Goal: Task Accomplishment & Management: Complete application form

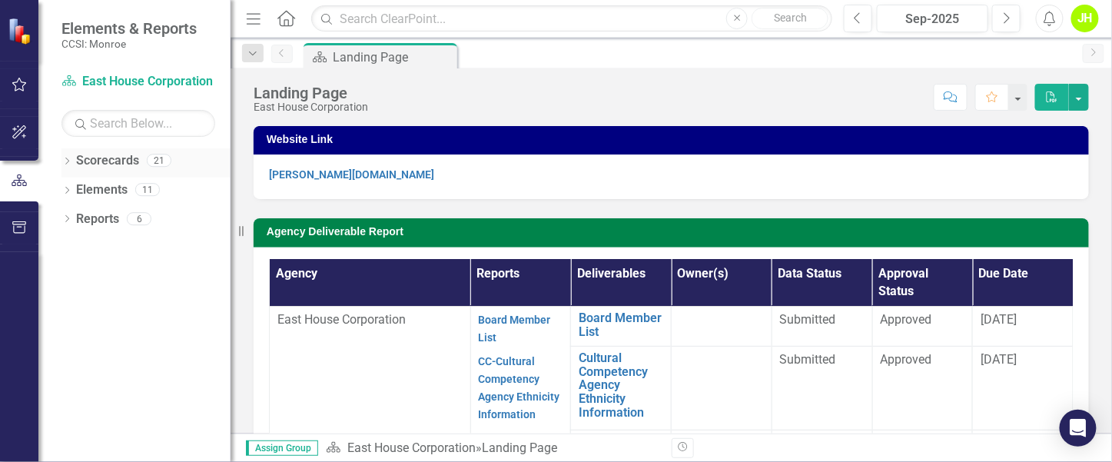
click at [69, 165] on icon "Dropdown" at bounding box center [66, 162] width 11 height 8
click at [78, 186] on icon "Dropdown" at bounding box center [75, 188] width 12 height 9
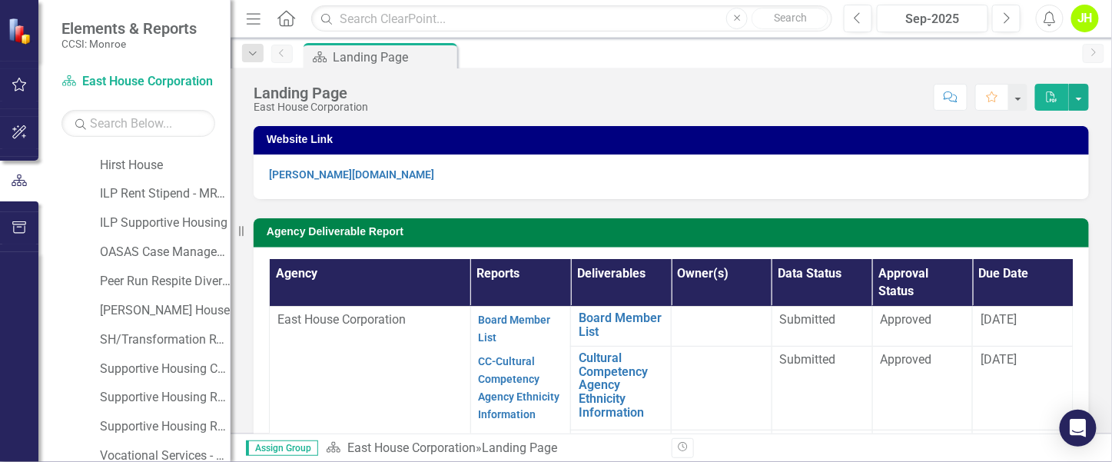
scroll to position [346, 0]
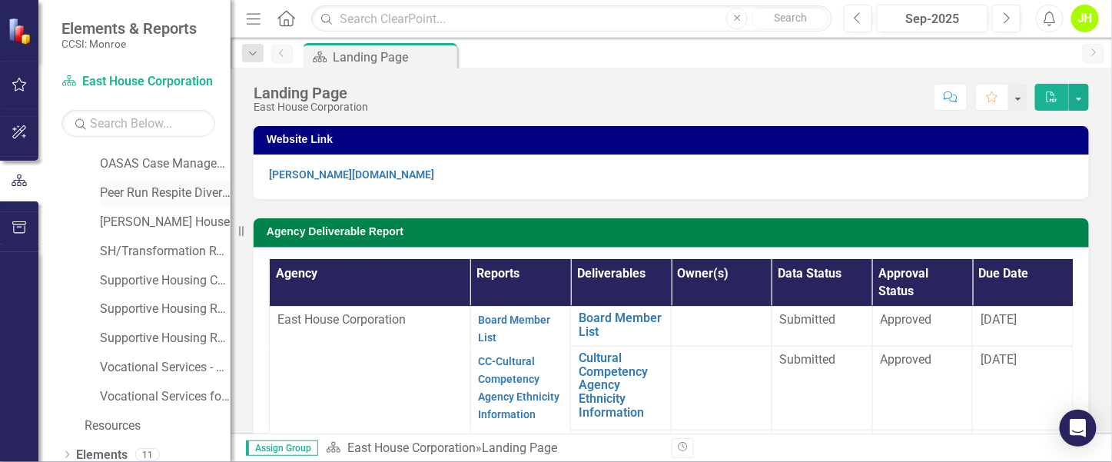
click at [141, 191] on link "Peer Run Respite Diversion" at bounding box center [165, 193] width 131 height 18
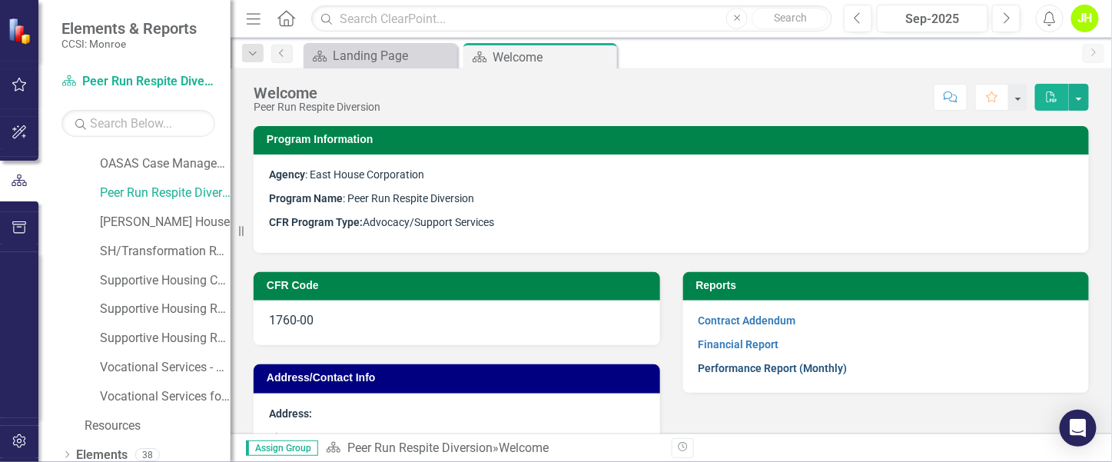
click at [735, 373] on link "Performance Report (Monthly)" at bounding box center [773, 368] width 149 height 12
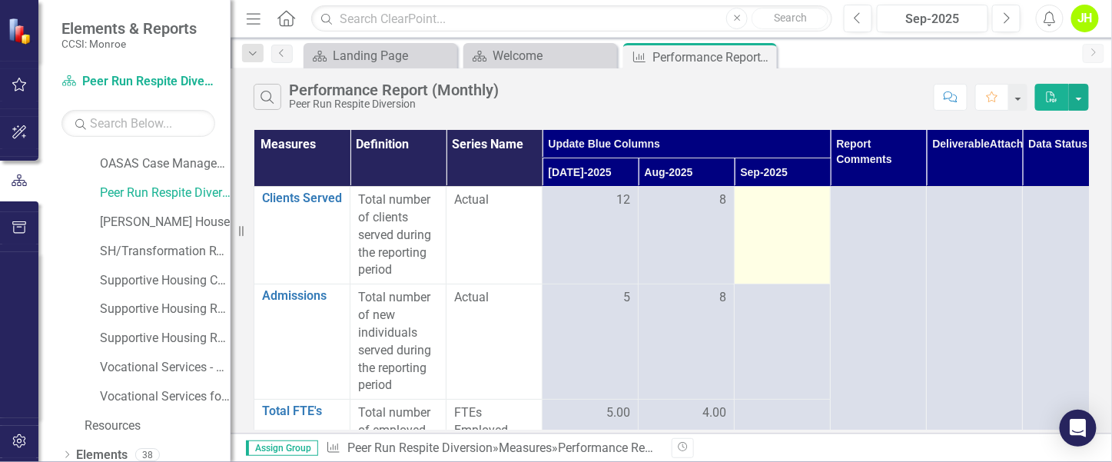
click at [798, 211] on td at bounding box center [783, 236] width 96 height 98
click at [803, 202] on div at bounding box center [782, 200] width 80 height 18
click at [805, 202] on div at bounding box center [782, 200] width 80 height 18
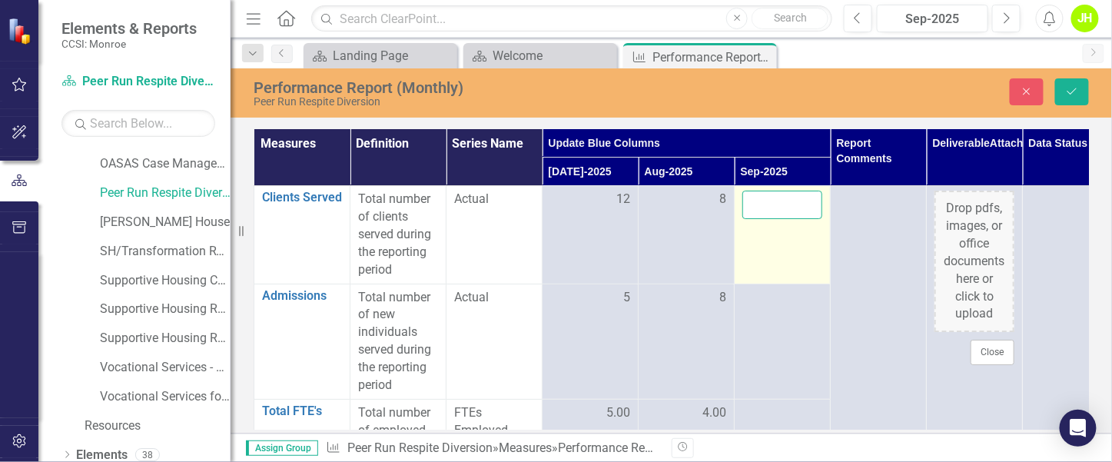
click at [798, 202] on input "number" at bounding box center [782, 205] width 80 height 28
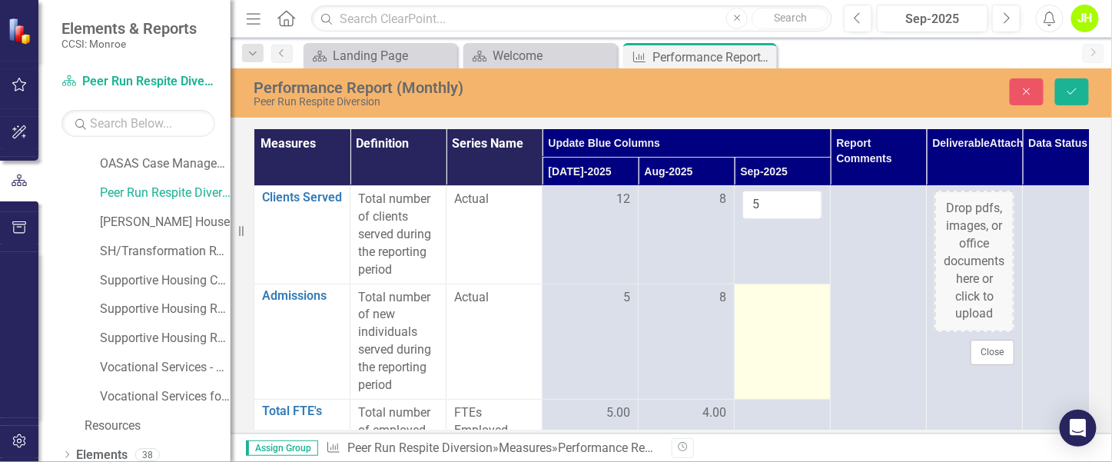
click at [766, 308] on td at bounding box center [783, 341] width 96 height 115
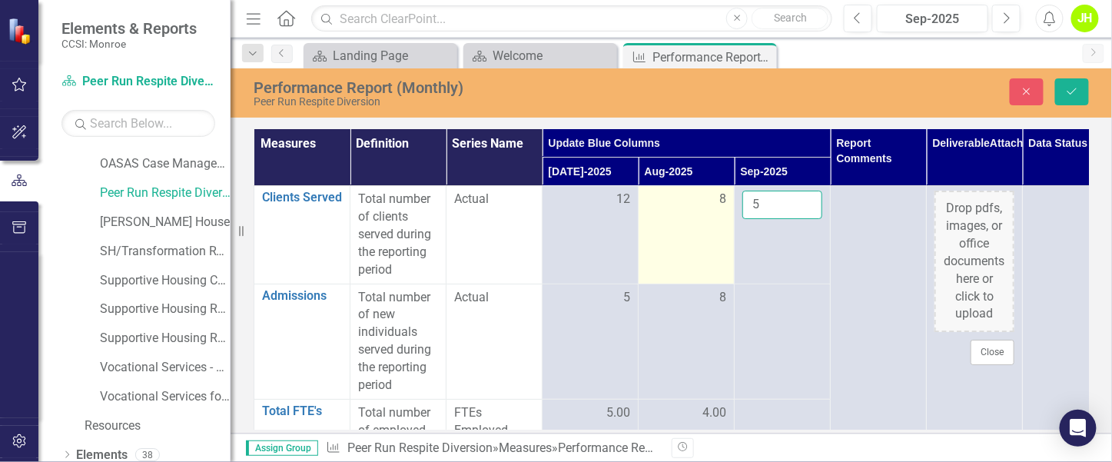
drag, startPoint x: 774, startPoint y: 203, endPoint x: 730, endPoint y: 206, distance: 43.9
click at [729, 204] on tr "Clients Served Edit Edit Measure Link Open Element Total number of clients serv…" at bounding box center [686, 235] width 865 height 98
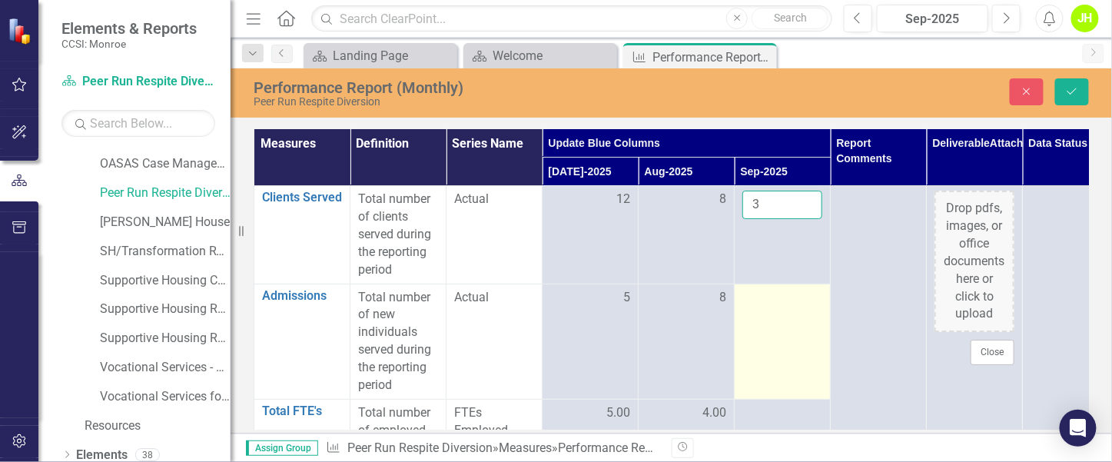
type input "3"
click at [787, 307] on td at bounding box center [783, 341] width 96 height 115
click at [822, 291] on td at bounding box center [783, 341] width 96 height 115
click at [815, 301] on div at bounding box center [782, 298] width 80 height 18
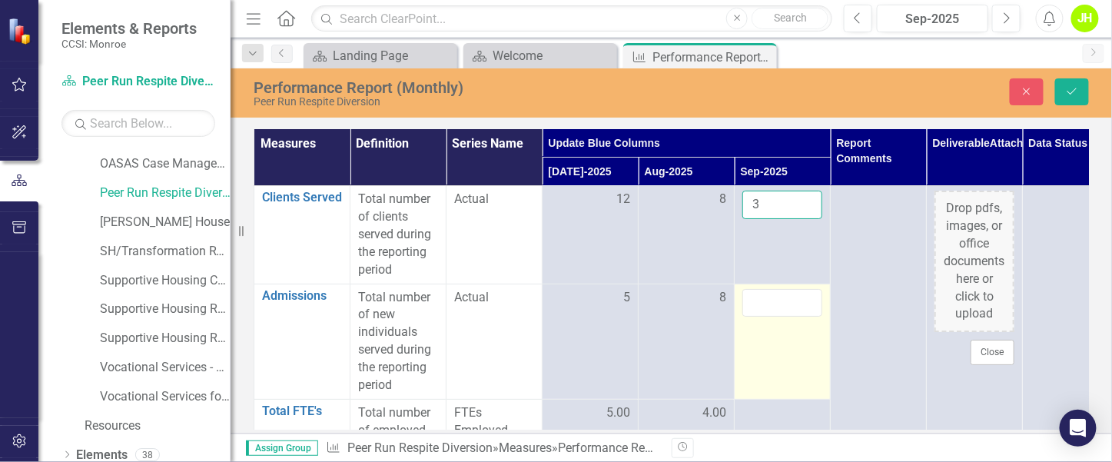
drag, startPoint x: 805, startPoint y: 280, endPoint x: 785, endPoint y: 317, distance: 41.3
click at [801, 291] on tbody "Clients Served Edit Edit Measure Link Open Element Total number of clients serv…" at bounding box center [686, 359] width 865 height 346
click at [785, 317] on td at bounding box center [783, 341] width 96 height 115
click at [801, 298] on input "1" at bounding box center [782, 303] width 80 height 28
type input "2"
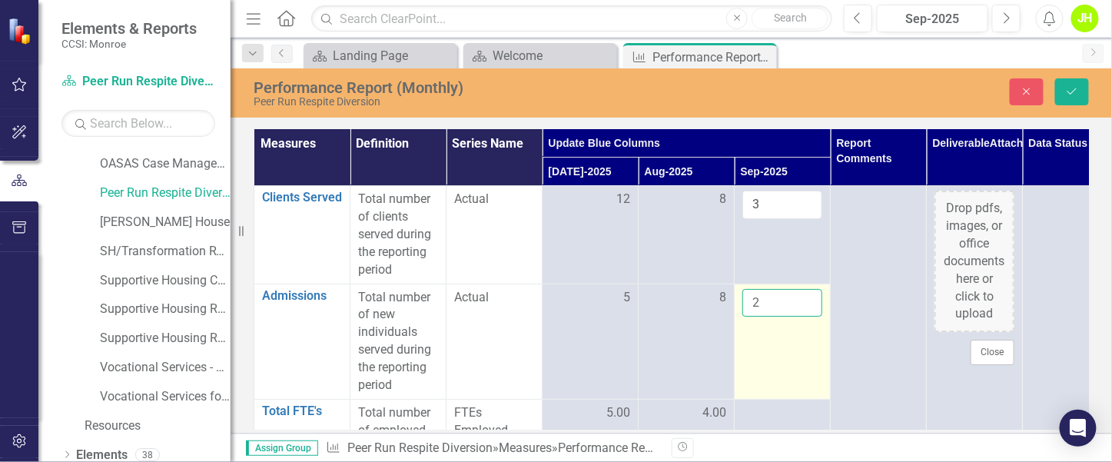
click at [808, 294] on input "2" at bounding box center [782, 303] width 80 height 28
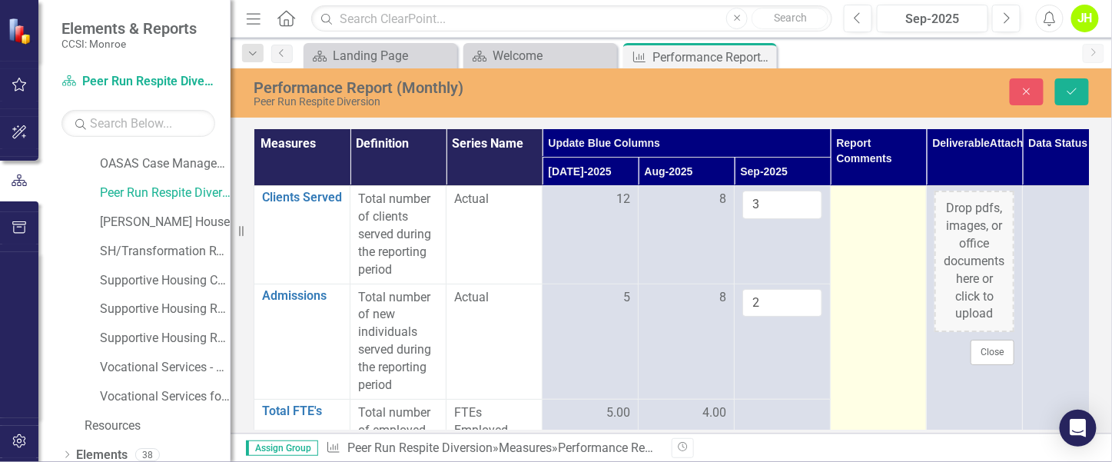
click at [881, 323] on td at bounding box center [879, 359] width 96 height 346
click at [858, 325] on td at bounding box center [879, 359] width 96 height 346
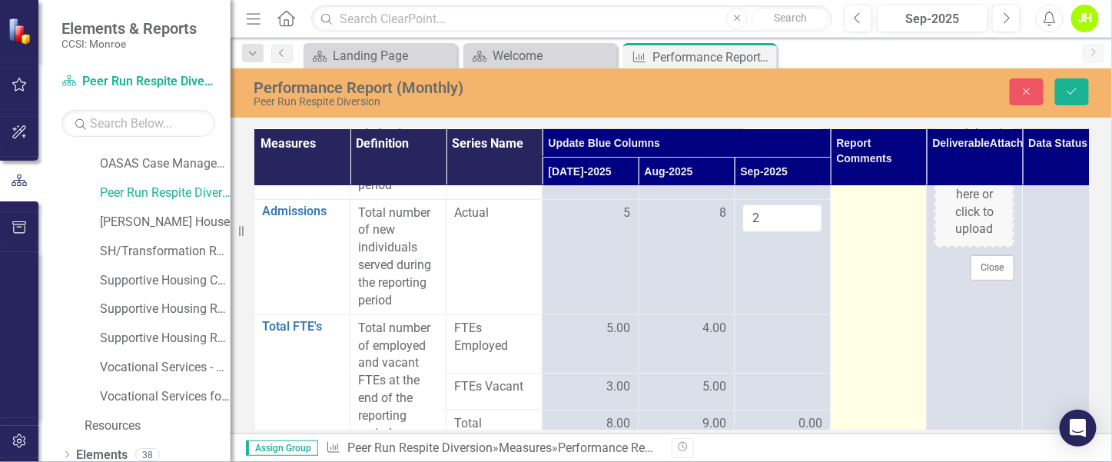
scroll to position [111, 0]
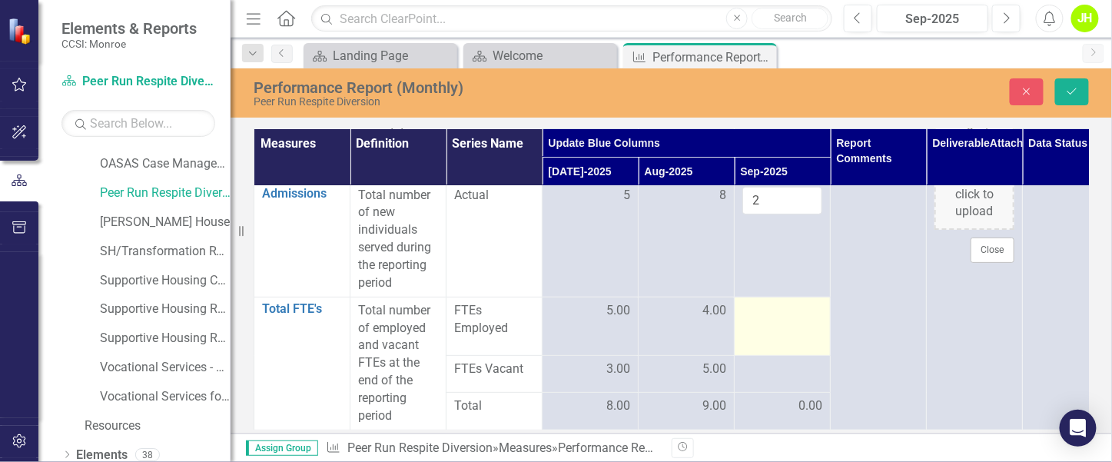
click at [786, 307] on div at bounding box center [782, 311] width 80 height 18
click at [828, 297] on td at bounding box center [783, 326] width 96 height 58
drag, startPoint x: 828, startPoint y: 292, endPoint x: 815, endPoint y: 294, distance: 13.3
click at [815, 302] on input "number" at bounding box center [782, 316] width 80 height 28
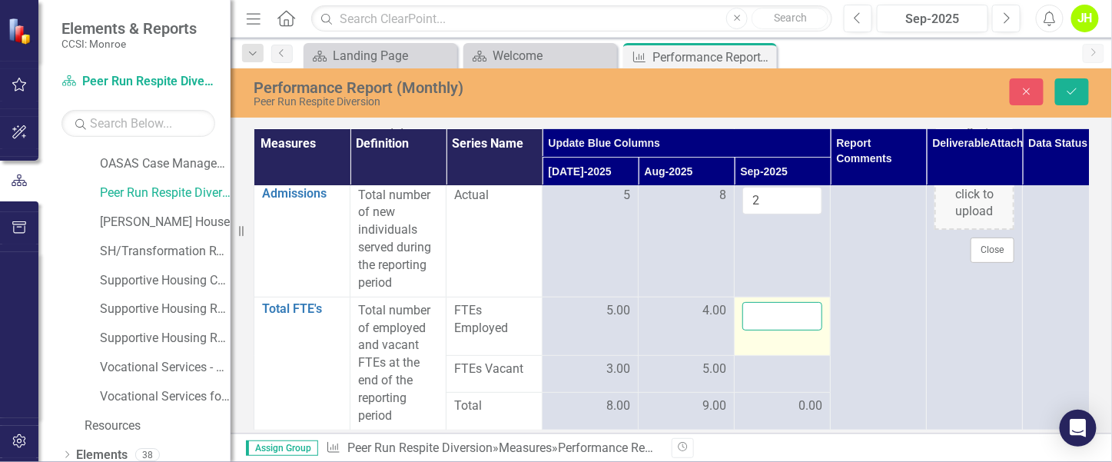
click at [815, 302] on input "number" at bounding box center [782, 316] width 80 height 28
click at [809, 302] on input "5" at bounding box center [782, 316] width 80 height 28
type input "4"
click at [805, 307] on input "4" at bounding box center [782, 316] width 80 height 28
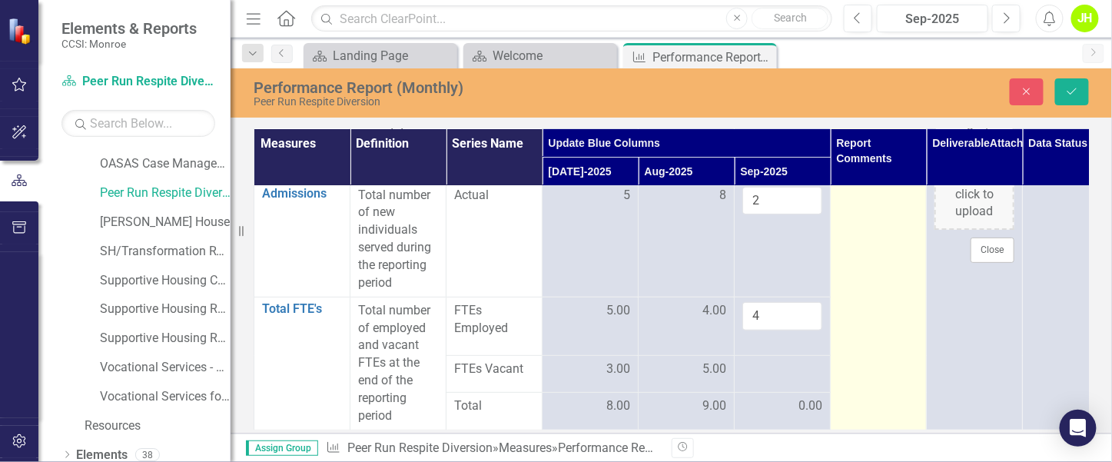
click at [883, 320] on td at bounding box center [879, 257] width 96 height 346
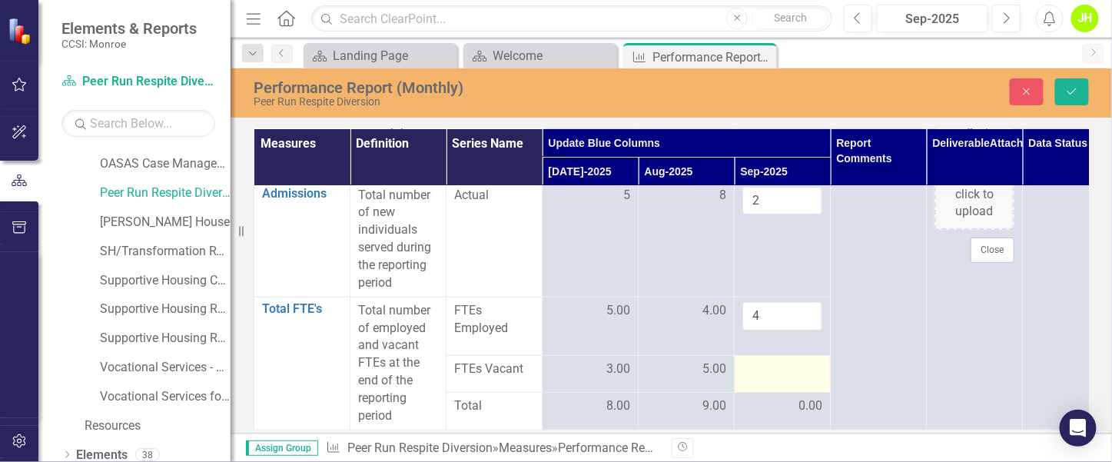
click at [787, 356] on td at bounding box center [783, 374] width 96 height 37
click at [791, 360] on div at bounding box center [782, 369] width 80 height 18
drag, startPoint x: 791, startPoint y: 354, endPoint x: 805, endPoint y: 353, distance: 14.6
click at [805, 355] on input "1" at bounding box center [782, 369] width 80 height 28
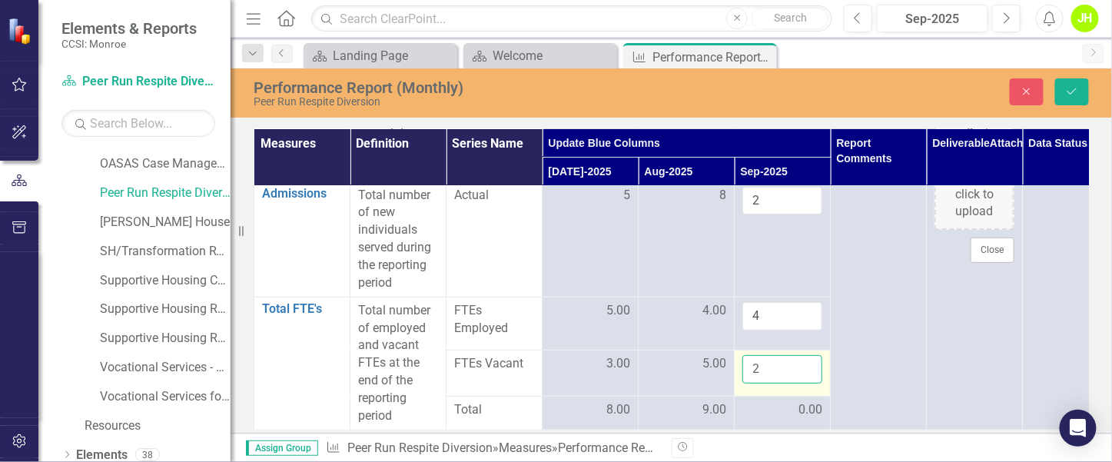
click at [805, 355] on input "2" at bounding box center [782, 369] width 80 height 28
click at [805, 355] on input "3" at bounding box center [782, 369] width 80 height 28
click at [805, 355] on input "4" at bounding box center [782, 369] width 80 height 28
click at [805, 355] on input "5" at bounding box center [782, 369] width 80 height 28
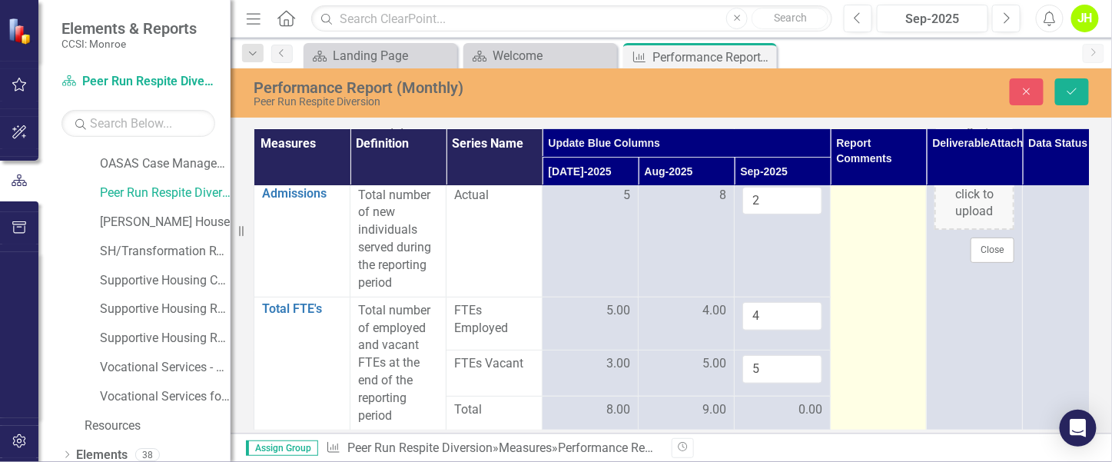
click at [922, 350] on td at bounding box center [879, 257] width 96 height 346
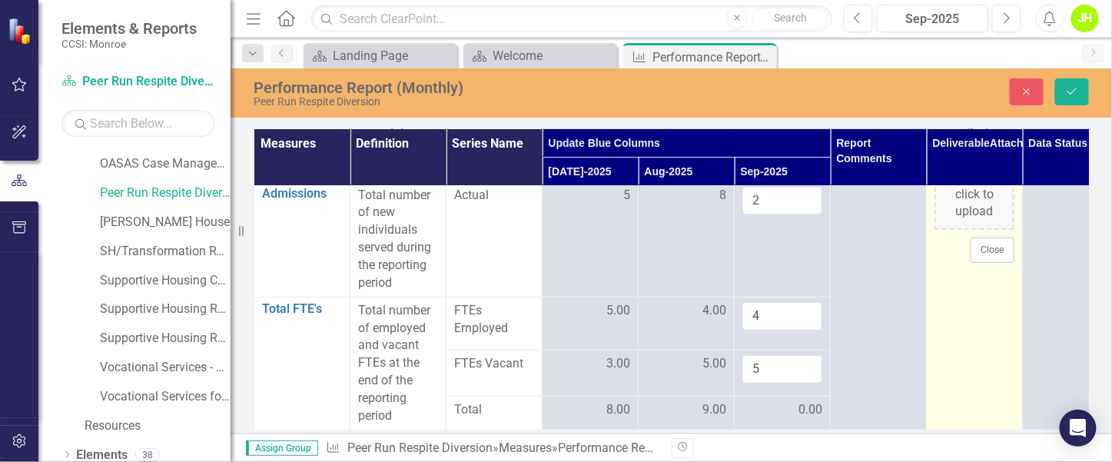
click at [951, 350] on td "Drop pdfs, images, or office documents here or click to upload Close" at bounding box center [975, 257] width 96 height 346
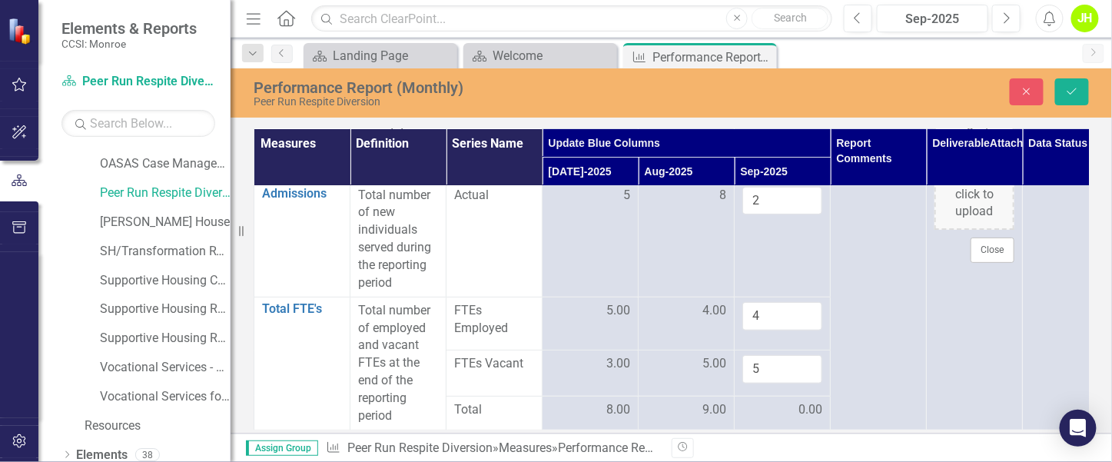
click at [795, 401] on div "0.00" at bounding box center [782, 410] width 80 height 18
click at [809, 360] on input "4" at bounding box center [782, 369] width 80 height 28
type input "5"
click at [808, 355] on input "5" at bounding box center [782, 369] width 80 height 28
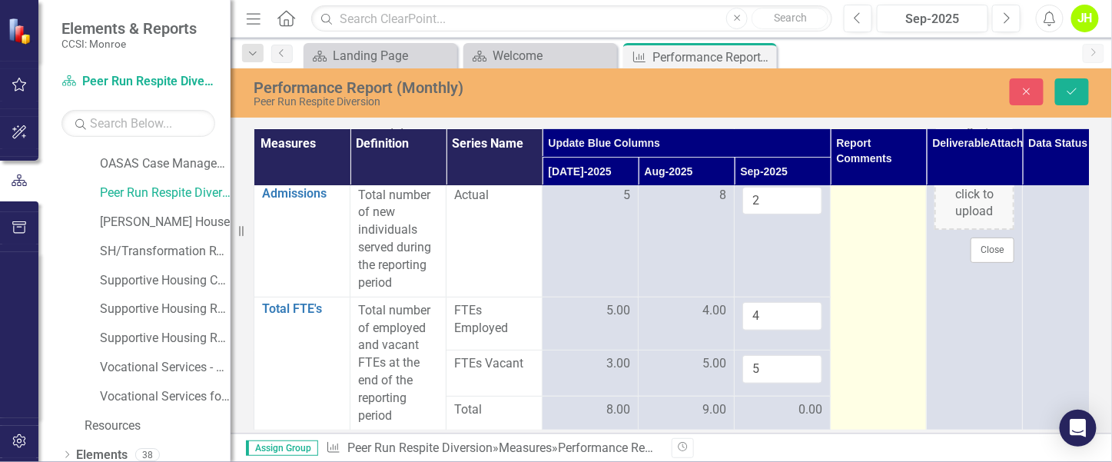
click at [846, 340] on td at bounding box center [879, 257] width 96 height 346
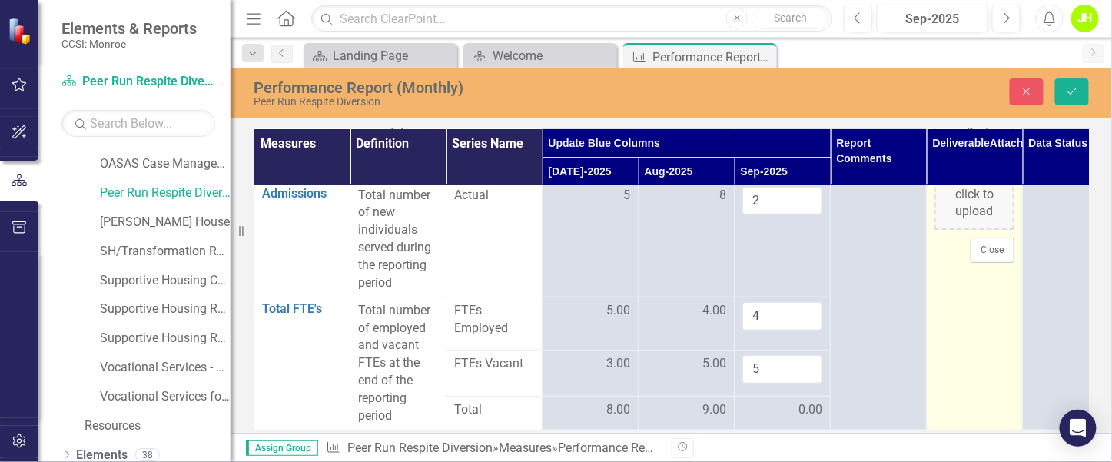
click at [940, 310] on td "Drop pdfs, images, or office documents here or click to upload Close" at bounding box center [975, 257] width 96 height 346
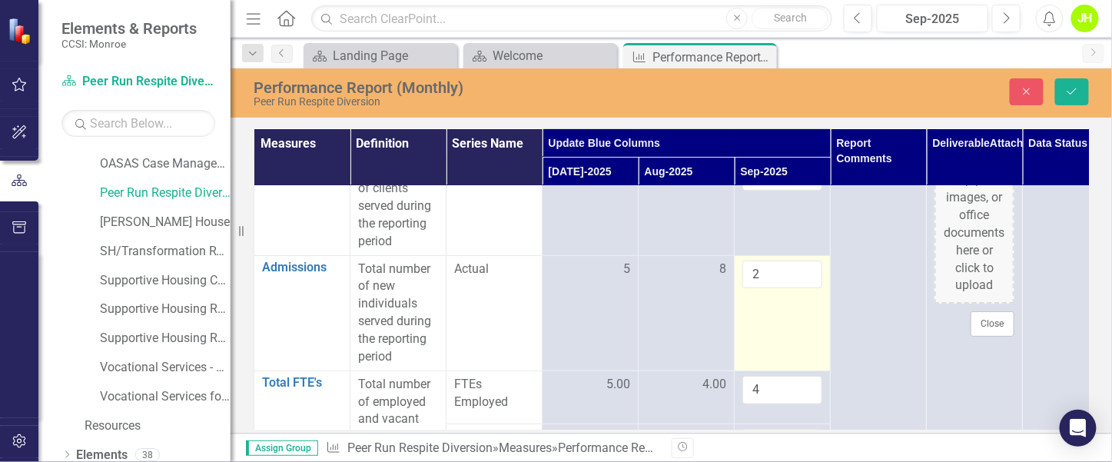
scroll to position [0, 0]
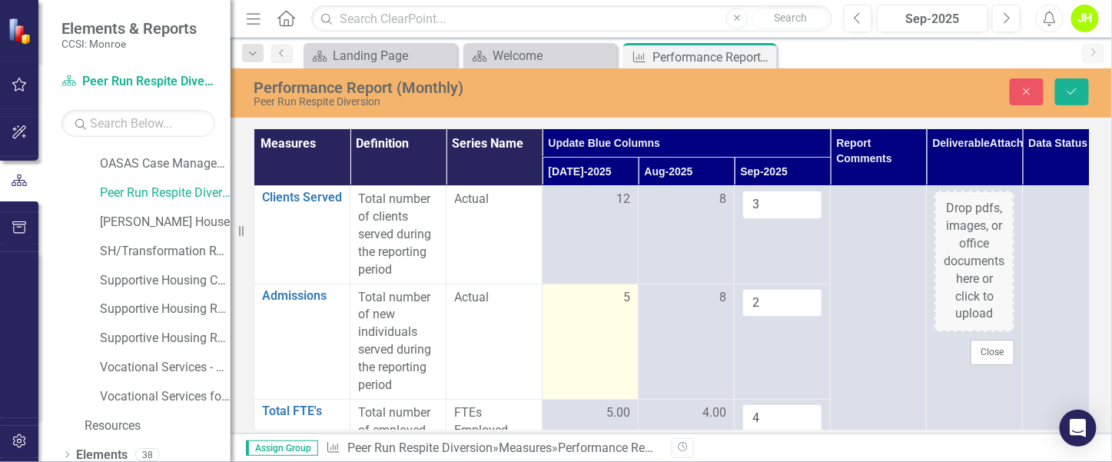
click at [625, 340] on td "5" at bounding box center [591, 341] width 96 height 115
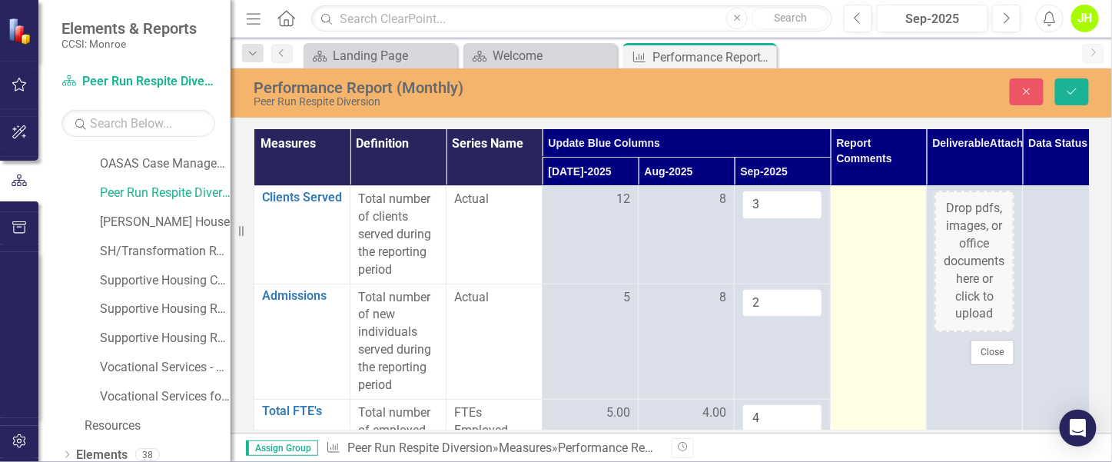
click at [857, 327] on td at bounding box center [879, 359] width 96 height 346
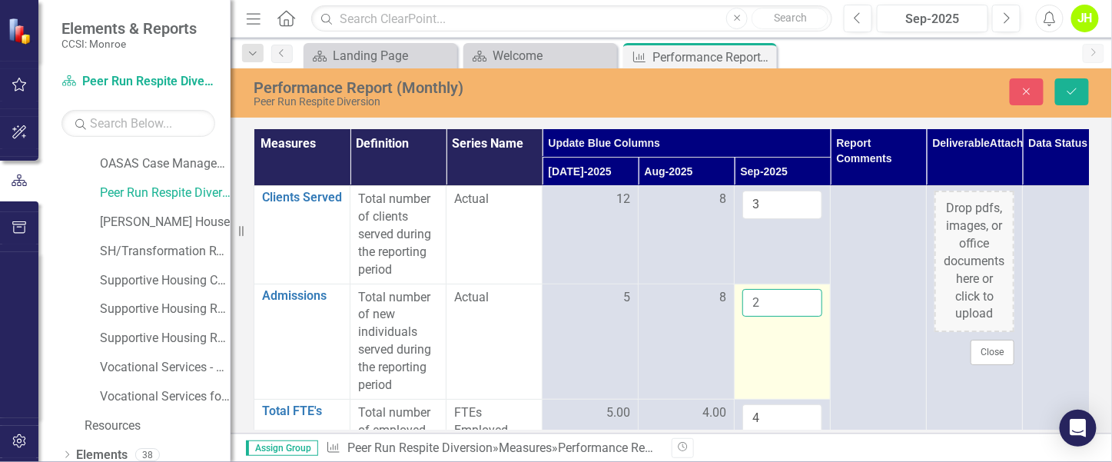
click at [785, 350] on td "2" at bounding box center [783, 341] width 96 height 115
click at [792, 360] on td "2" at bounding box center [783, 341] width 96 height 115
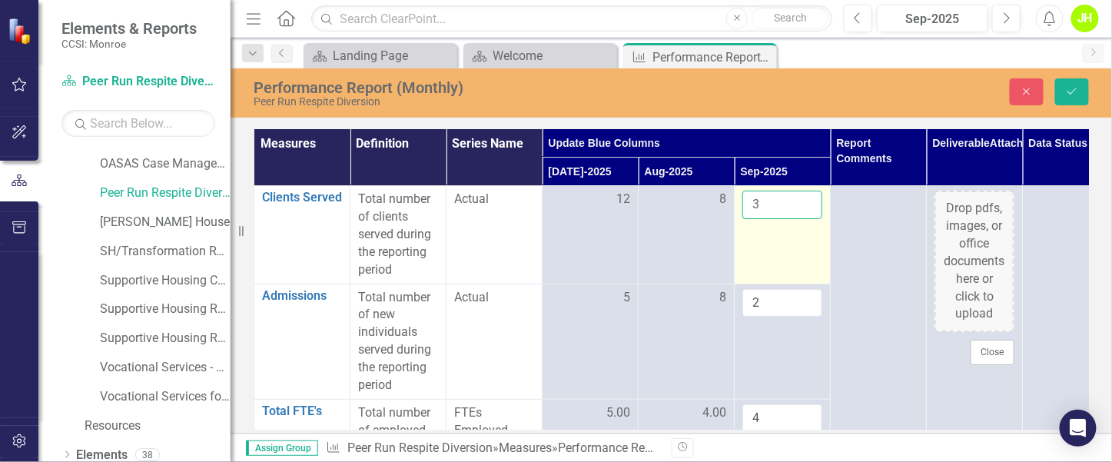
click at [778, 211] on input "3" at bounding box center [782, 205] width 80 height 28
click button "Save" at bounding box center [1072, 91] width 34 height 27
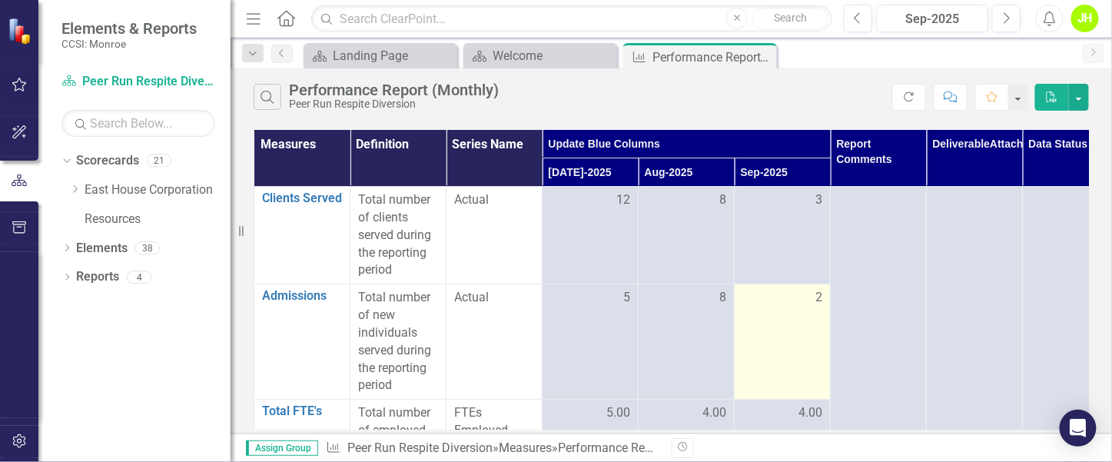
scroll to position [111, 0]
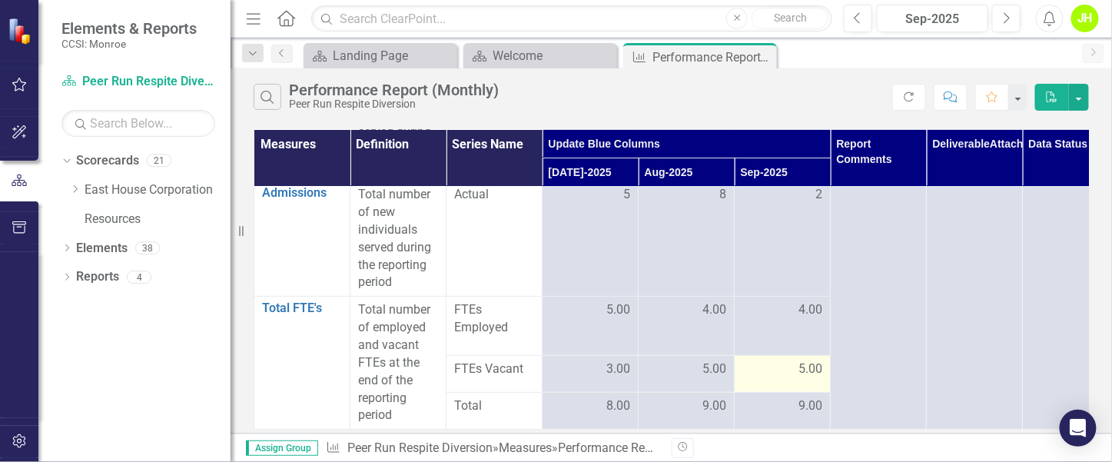
click at [801, 360] on span "5.00" at bounding box center [810, 369] width 24 height 18
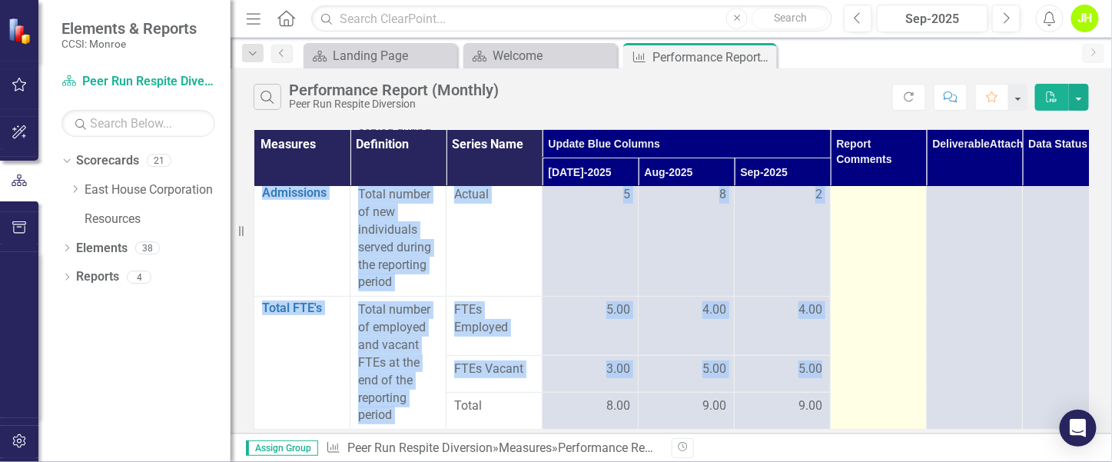
drag, startPoint x: 801, startPoint y: 353, endPoint x: 830, endPoint y: 355, distance: 29.3
click at [830, 355] on tbody "Clients Served Edit Edit Measure Link Open Element Total number of clients serv…" at bounding box center [686, 257] width 865 height 346
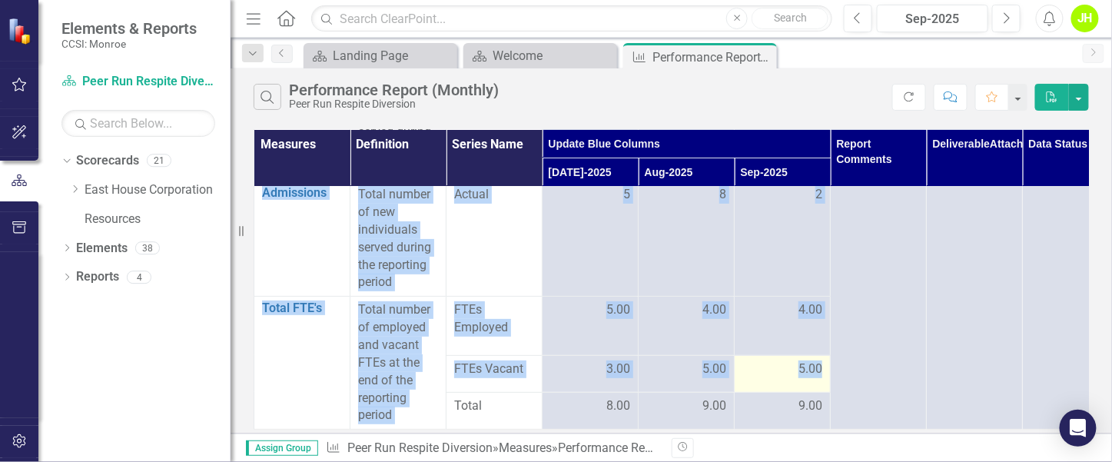
click at [778, 375] on td "5.00" at bounding box center [783, 373] width 96 height 37
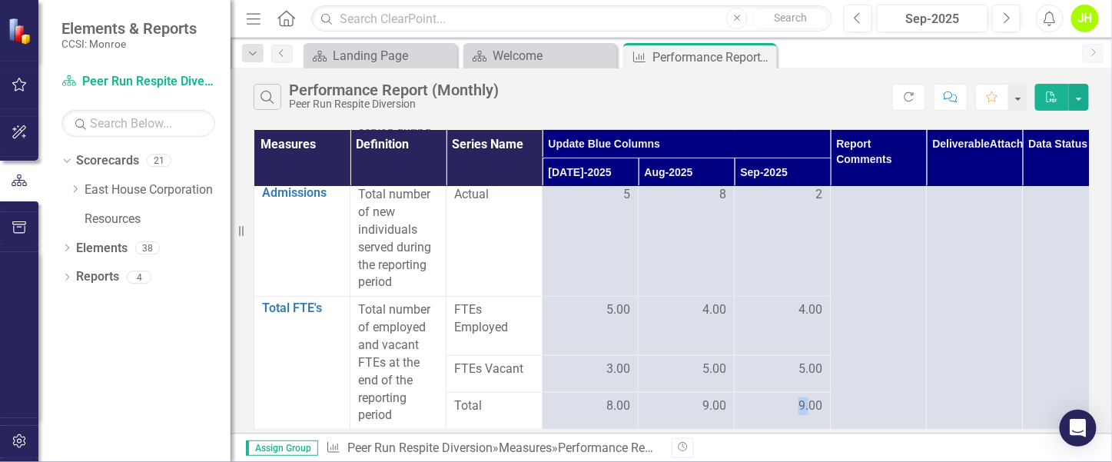
drag, startPoint x: 799, startPoint y: 387, endPoint x: 810, endPoint y: 396, distance: 14.2
click at [810, 397] on span "9.00" at bounding box center [810, 406] width 24 height 18
drag, startPoint x: 810, startPoint y: 396, endPoint x: 799, endPoint y: 365, distance: 32.6
click at [799, 365] on span "5.00" at bounding box center [810, 369] width 24 height 18
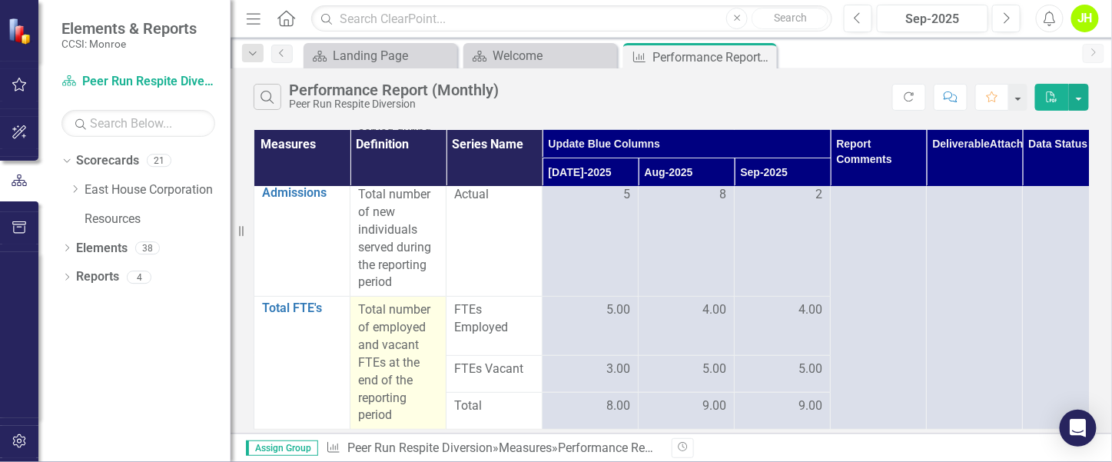
click at [386, 360] on p "Total number of employed and vacant FTEs at the end of the reporting period" at bounding box center [398, 362] width 80 height 123
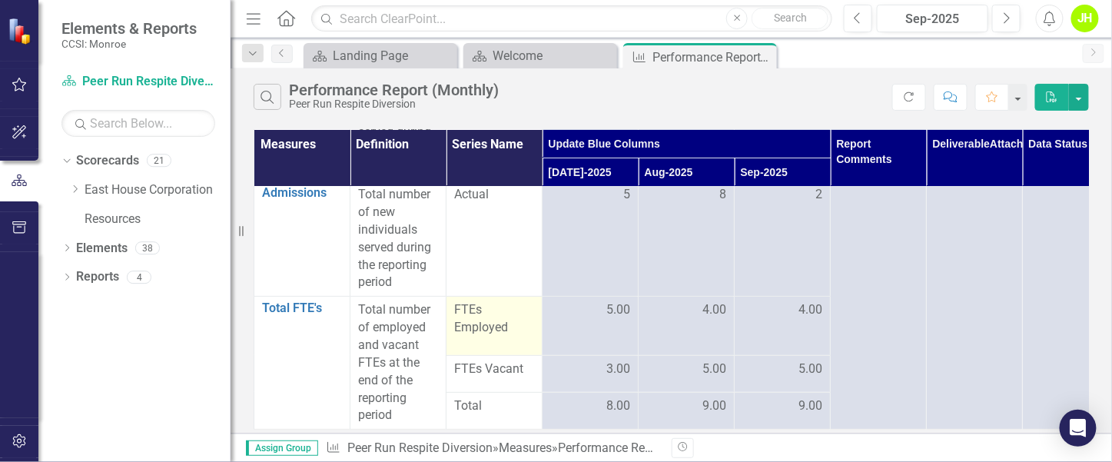
click at [483, 310] on span "FTEs Employed" at bounding box center [494, 318] width 80 height 35
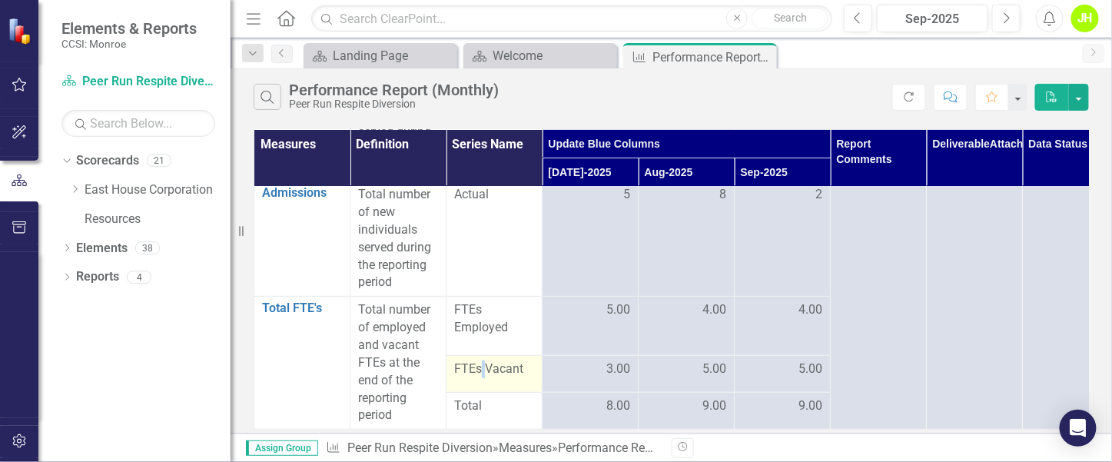
click at [486, 360] on span "FTEs Vacant" at bounding box center [494, 369] width 80 height 18
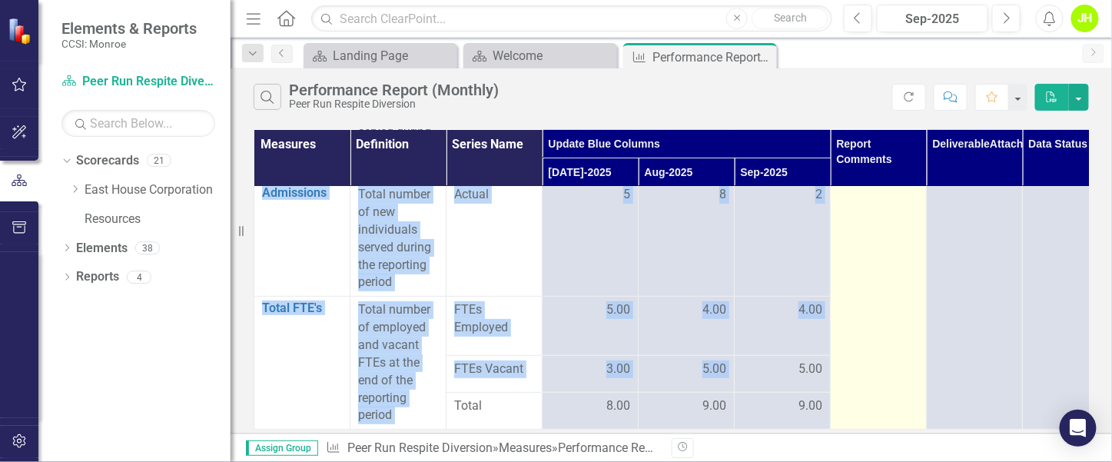
drag, startPoint x: 798, startPoint y: 353, endPoint x: 842, endPoint y: 357, distance: 44.0
click at [842, 357] on tbody "Clients Served Edit Edit Measure Link Open Element Total number of clients serv…" at bounding box center [686, 257] width 865 height 346
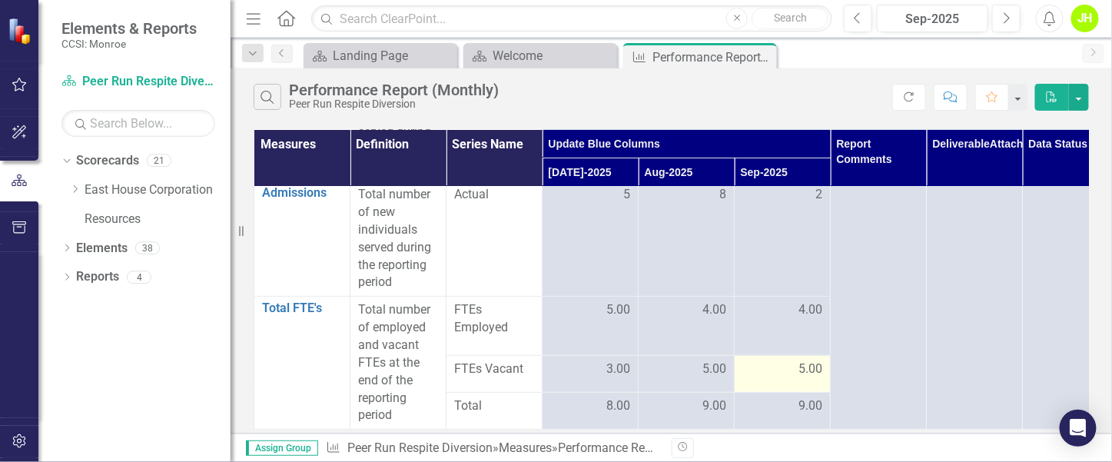
drag, startPoint x: 842, startPoint y: 357, endPoint x: 804, endPoint y: 364, distance: 39.0
click at [804, 364] on span "5.00" at bounding box center [810, 369] width 24 height 18
drag, startPoint x: 798, startPoint y: 356, endPoint x: 811, endPoint y: 360, distance: 13.9
click at [811, 360] on span "5.00" at bounding box center [810, 369] width 24 height 18
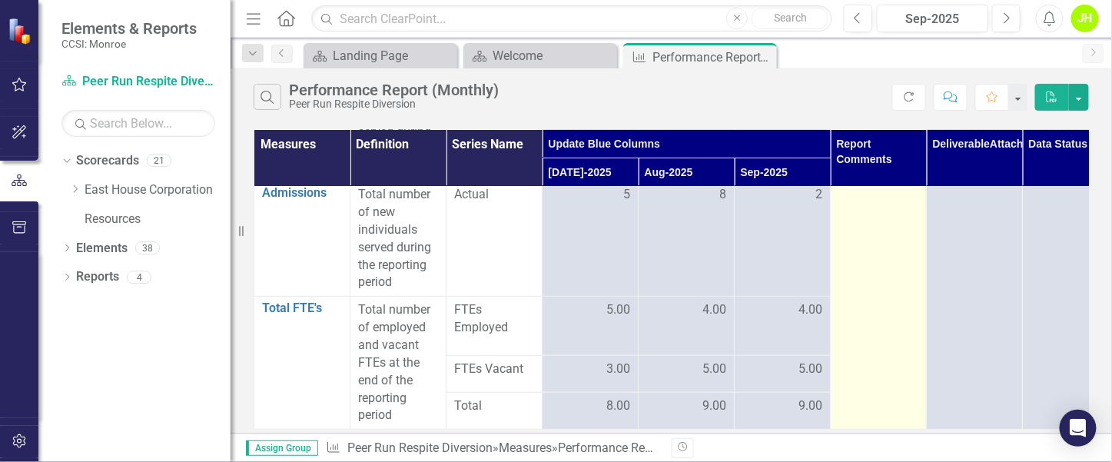
click at [865, 375] on td at bounding box center [879, 257] width 96 height 346
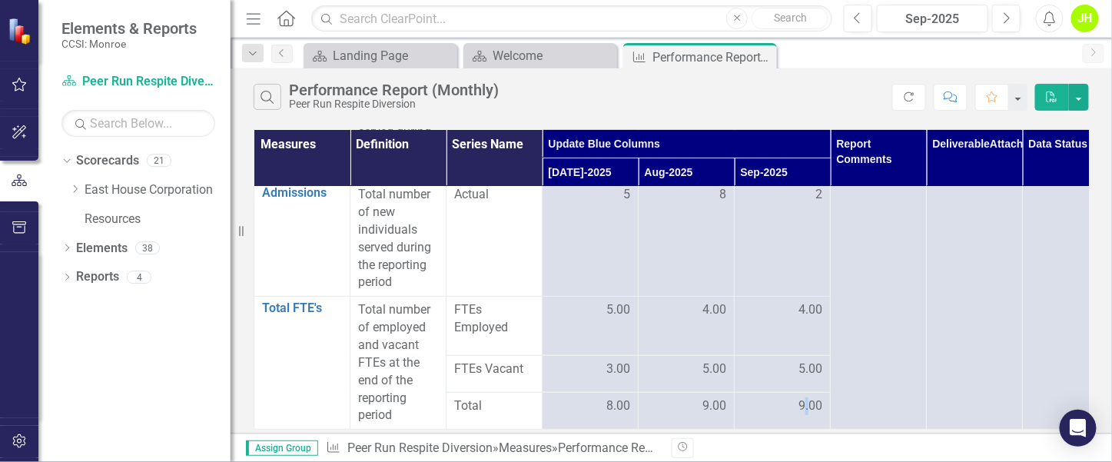
click at [808, 397] on span "9.00" at bounding box center [810, 406] width 24 height 18
drag, startPoint x: 808, startPoint y: 393, endPoint x: 798, endPoint y: 390, distance: 9.5
click at [798, 397] on div "9.00" at bounding box center [782, 406] width 80 height 18
drag, startPoint x: 801, startPoint y: 358, endPoint x: 811, endPoint y: 360, distance: 10.3
click at [811, 360] on span "5.00" at bounding box center [810, 369] width 24 height 18
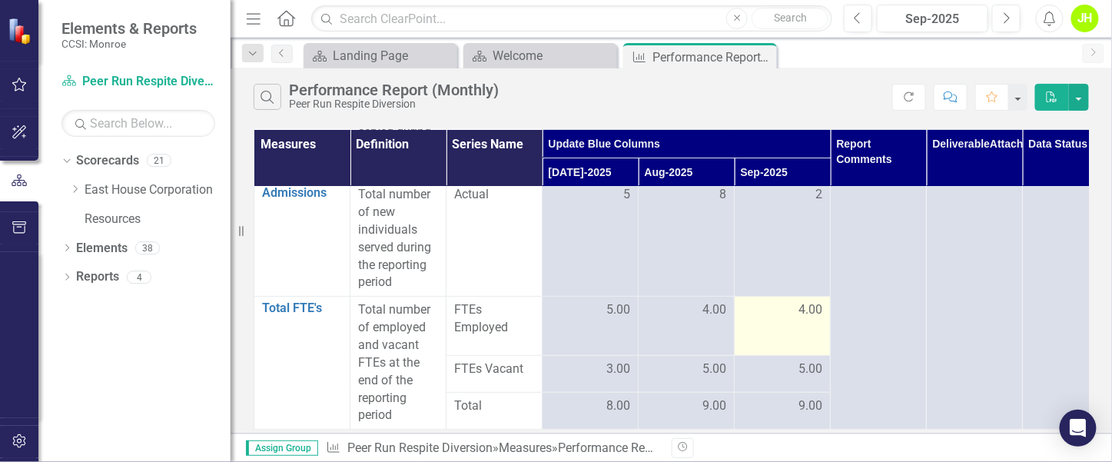
drag, startPoint x: 811, startPoint y: 360, endPoint x: 801, endPoint y: 297, distance: 64.6
click at [801, 301] on span "4.00" at bounding box center [810, 310] width 24 height 18
click at [808, 308] on span "4.00" at bounding box center [810, 310] width 24 height 18
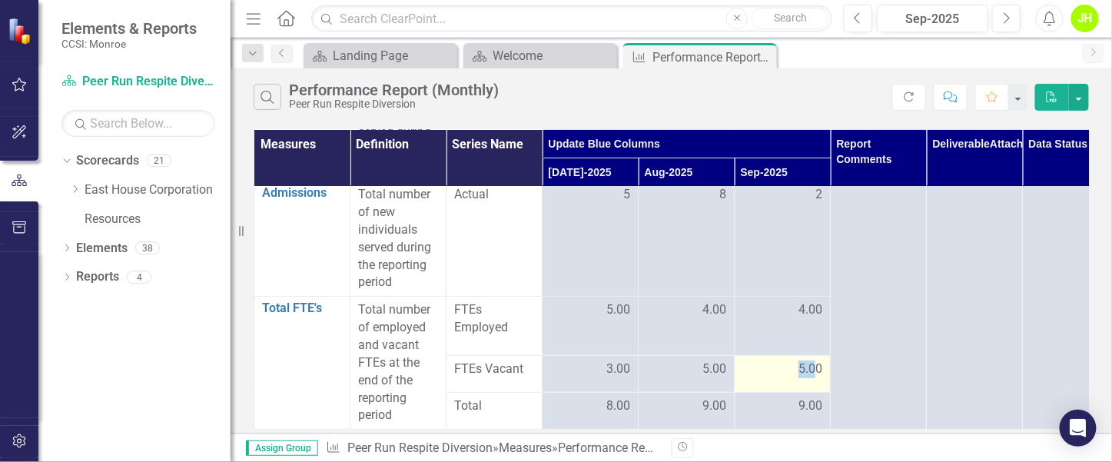
drag, startPoint x: 808, startPoint y: 308, endPoint x: 817, endPoint y: 361, distance: 53.7
click at [817, 361] on div "5.00" at bounding box center [782, 369] width 80 height 18
click at [808, 360] on span "5.00" at bounding box center [810, 369] width 24 height 18
click at [797, 360] on div "5.00" at bounding box center [782, 369] width 80 height 18
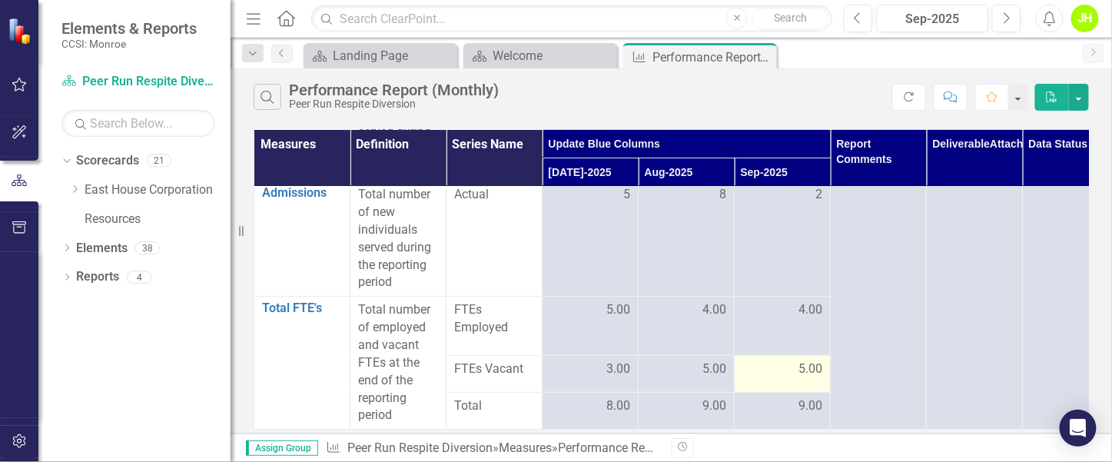
click at [804, 360] on span "5.00" at bounding box center [810, 369] width 24 height 18
click at [807, 360] on span "5.00" at bounding box center [810, 369] width 24 height 18
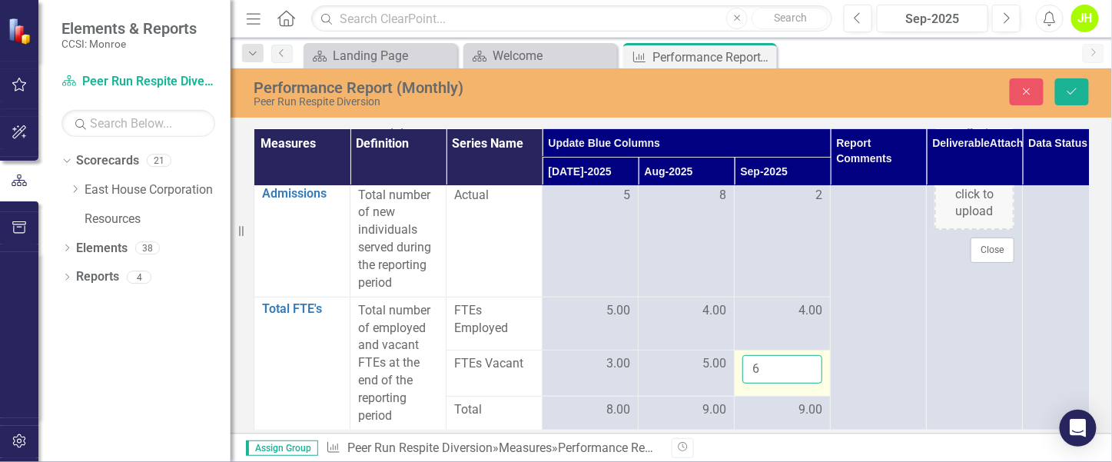
click at [808, 357] on input "6" at bounding box center [782, 369] width 80 height 28
click at [808, 357] on input "7" at bounding box center [782, 369] width 80 height 28
click at [805, 360] on input "6" at bounding box center [782, 369] width 80 height 28
click at [801, 355] on input "7" at bounding box center [782, 369] width 80 height 28
click at [799, 355] on input "7" at bounding box center [782, 369] width 80 height 28
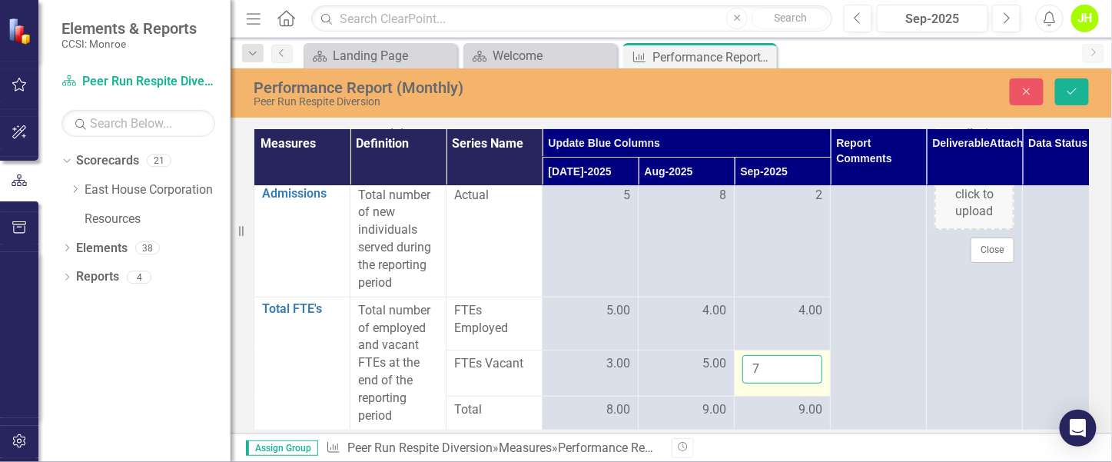
click at [801, 355] on input "7" at bounding box center [782, 369] width 80 height 28
click at [807, 355] on input "8" at bounding box center [782, 369] width 80 height 28
click at [805, 355] on input "9" at bounding box center [782, 369] width 80 height 28
click at [805, 355] on input "10" at bounding box center [782, 369] width 80 height 28
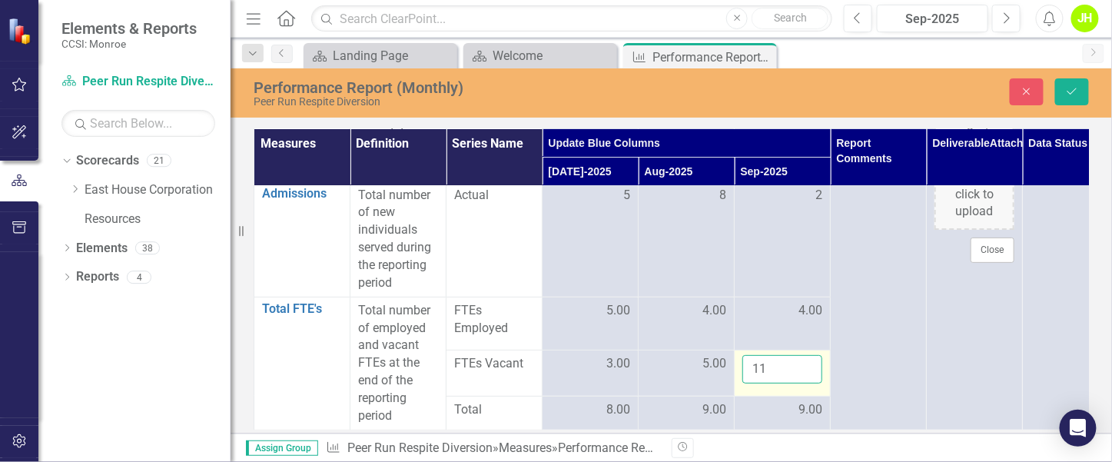
click at [805, 355] on input "11" at bounding box center [782, 369] width 80 height 28
click at [805, 355] on input "12" at bounding box center [782, 369] width 80 height 28
click at [808, 360] on input "11" at bounding box center [782, 369] width 80 height 28
click at [808, 360] on input "10" at bounding box center [782, 369] width 80 height 28
click at [806, 361] on input "9" at bounding box center [782, 369] width 80 height 28
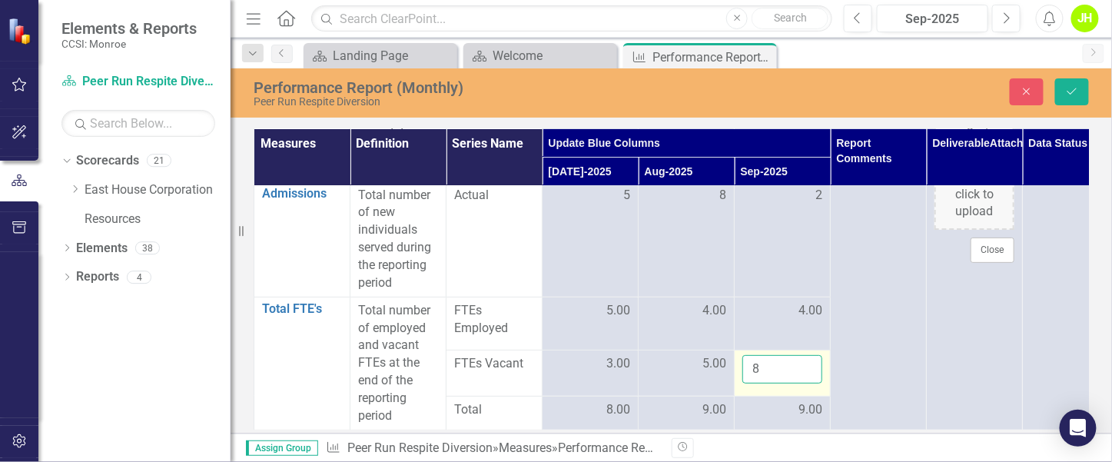
click at [806, 361] on input "8" at bounding box center [782, 369] width 80 height 28
click at [806, 361] on input "7" at bounding box center [782, 369] width 80 height 28
click at [806, 361] on input "6" at bounding box center [782, 369] width 80 height 28
click at [806, 361] on input "5" at bounding box center [782, 369] width 80 height 28
click at [806, 361] on input "4" at bounding box center [782, 369] width 80 height 28
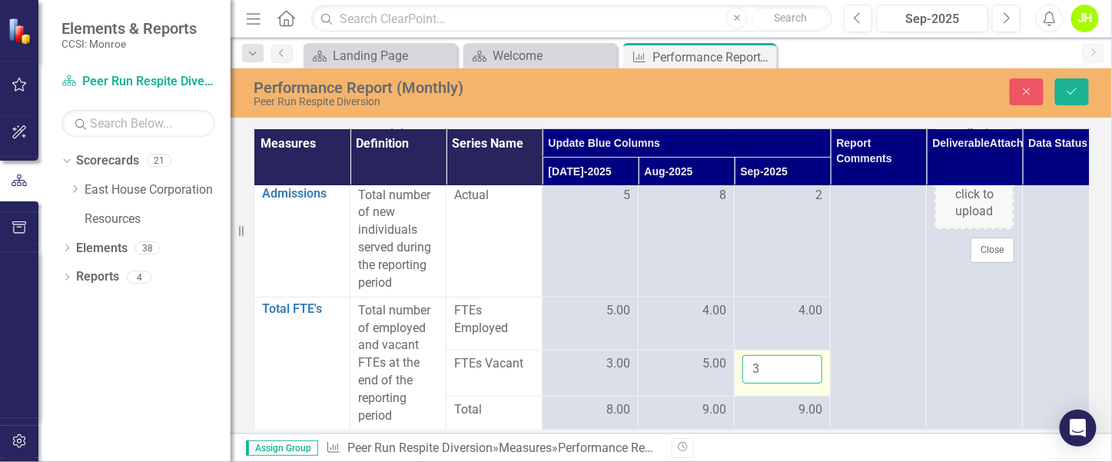
click at [806, 361] on input "3" at bounding box center [782, 369] width 80 height 28
click at [806, 361] on input "2" at bounding box center [782, 369] width 80 height 28
type input "1"
click at [806, 361] on input "1" at bounding box center [782, 369] width 80 height 28
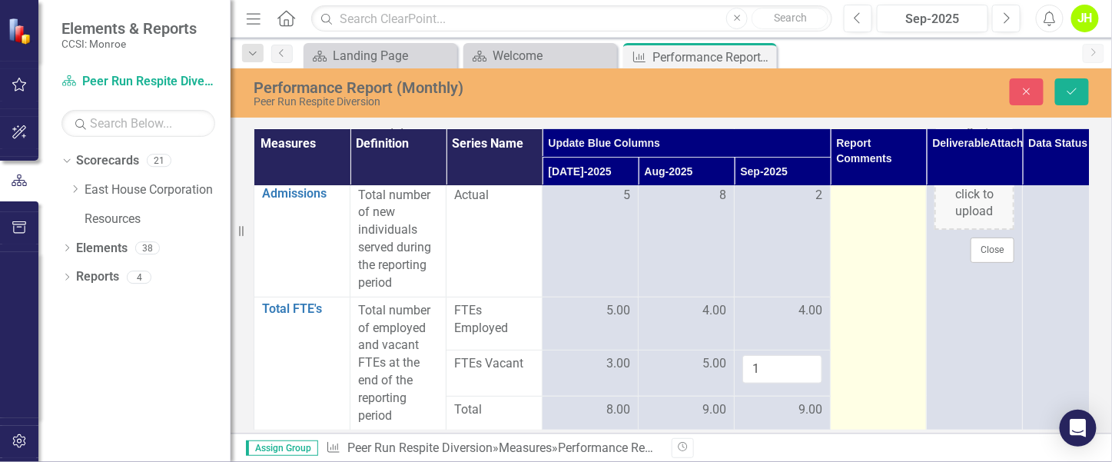
click at [861, 352] on td at bounding box center [879, 257] width 96 height 346
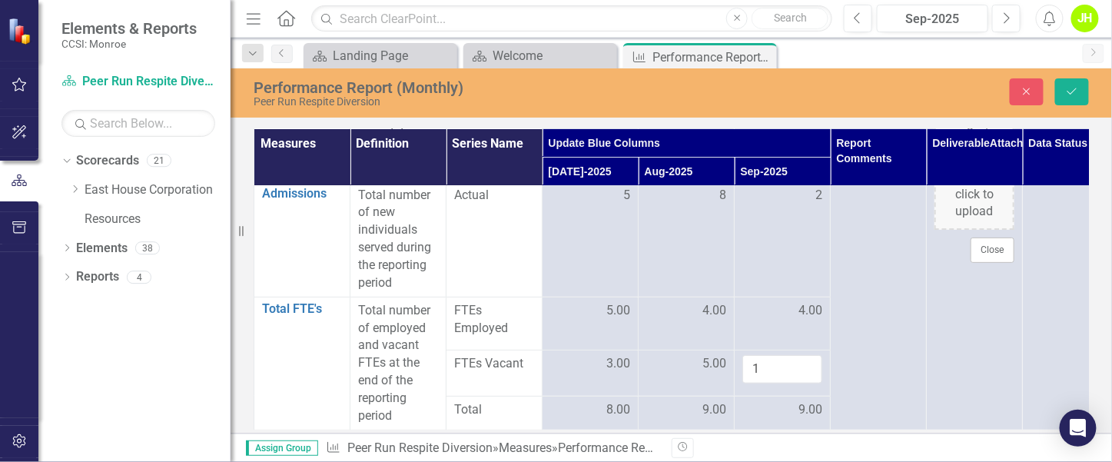
click at [784, 401] on div "9.00" at bounding box center [782, 410] width 80 height 18
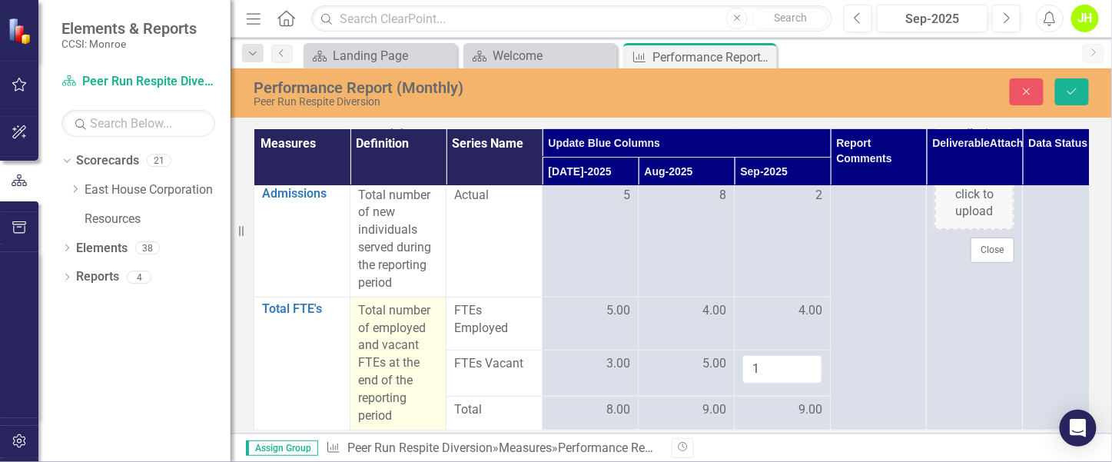
click at [400, 380] on p "Total number of employed and vacant FTEs at the end of the reporting period" at bounding box center [398, 363] width 80 height 123
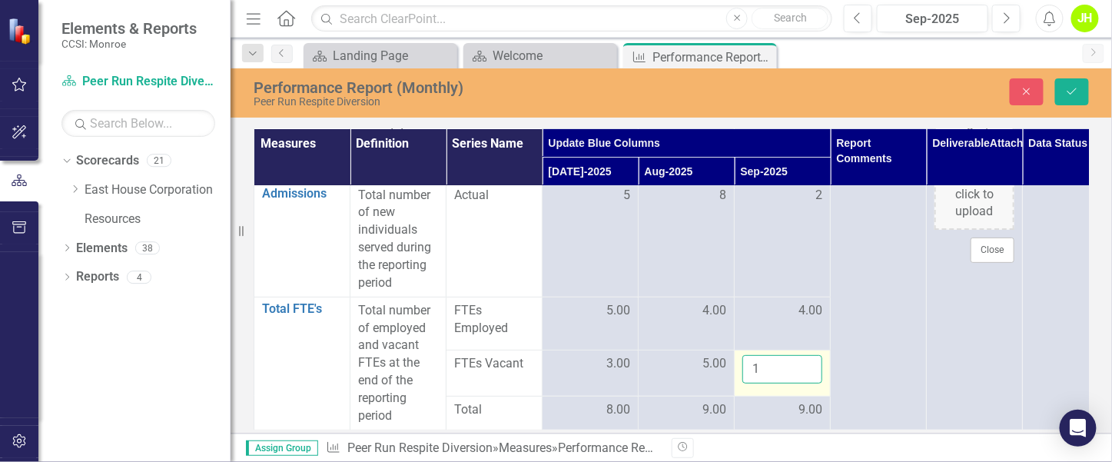
click at [784, 359] on input "1" at bounding box center [782, 369] width 80 height 28
click button "Save" at bounding box center [1072, 91] width 34 height 27
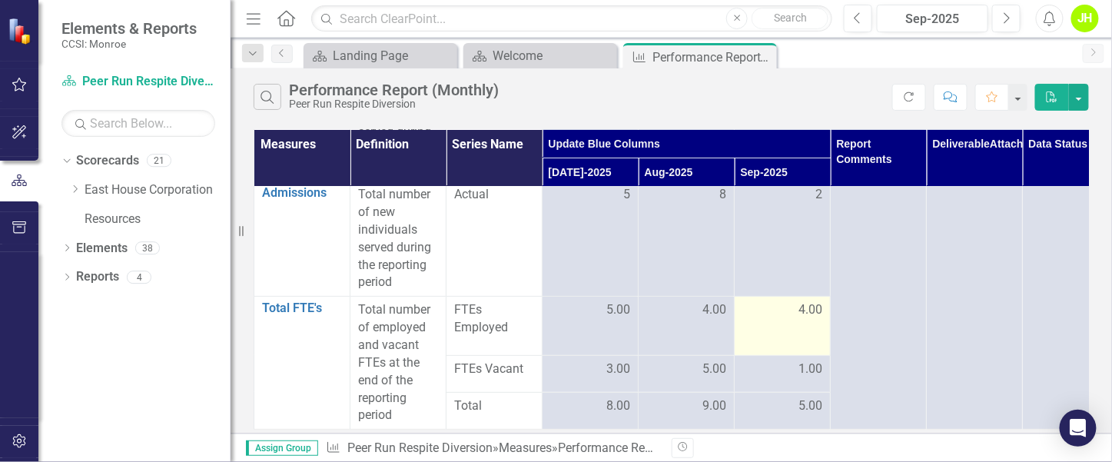
click at [795, 301] on div "4.00" at bounding box center [782, 310] width 80 height 18
click at [800, 302] on div "4.00" at bounding box center [782, 310] width 80 height 18
drag, startPoint x: 800, startPoint y: 302, endPoint x: 810, endPoint y: 305, distance: 10.5
click at [810, 305] on span "4.00" at bounding box center [810, 310] width 24 height 18
click at [787, 301] on div "4.00" at bounding box center [782, 310] width 80 height 18
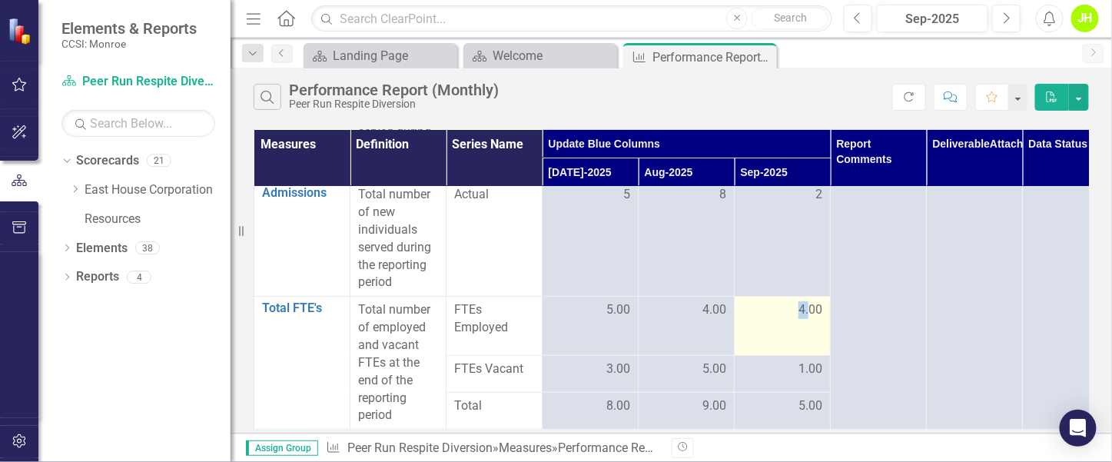
click at [802, 303] on span "4.00" at bounding box center [810, 310] width 24 height 18
click at [802, 302] on span "4.00" at bounding box center [810, 310] width 24 height 18
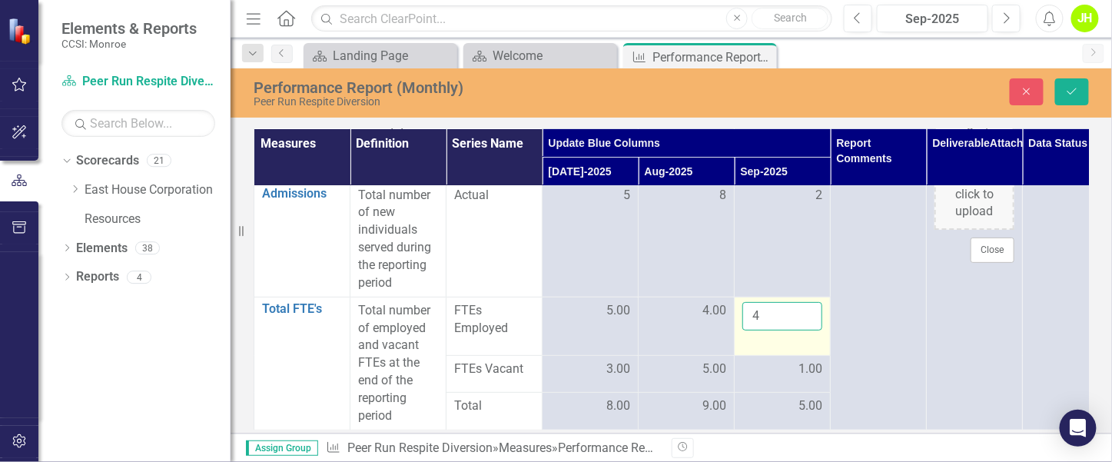
drag, startPoint x: 802, startPoint y: 302, endPoint x: 808, endPoint y: 293, distance: 10.7
click at [808, 302] on input "4" at bounding box center [782, 316] width 80 height 28
type input "5"
click at [804, 302] on input "5" at bounding box center [782, 316] width 80 height 28
click button "Save" at bounding box center [1072, 91] width 34 height 27
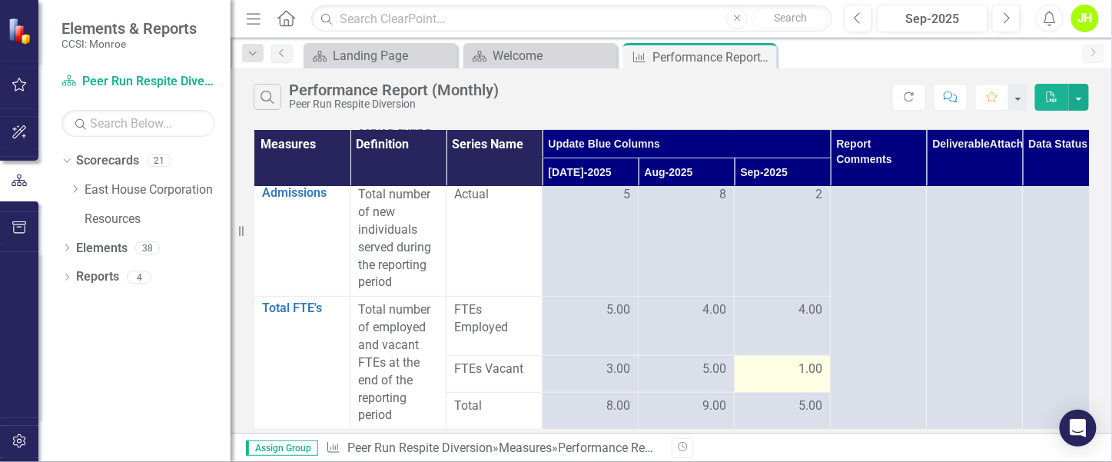
click at [799, 360] on span "1.00" at bounding box center [810, 369] width 24 height 18
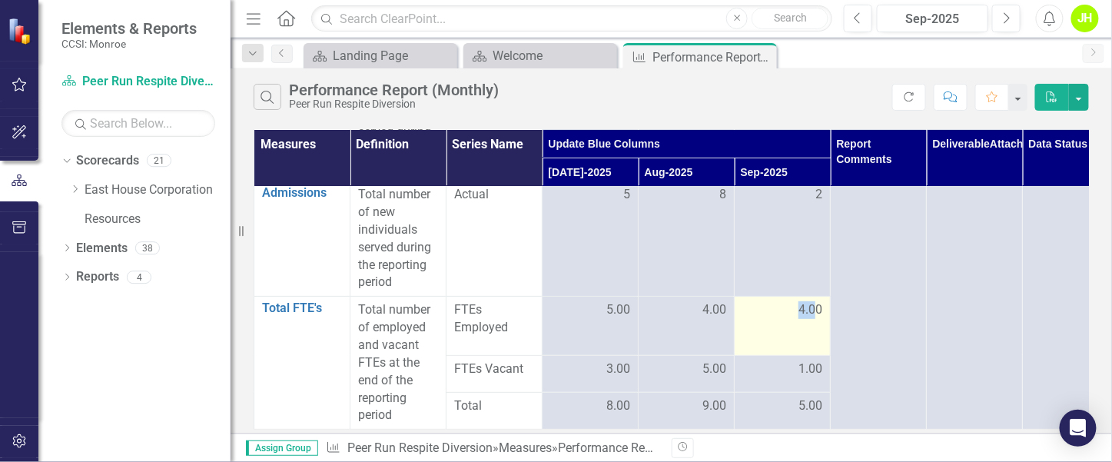
drag, startPoint x: 798, startPoint y: 302, endPoint x: 814, endPoint y: 305, distance: 15.7
click at [814, 305] on span "4.00" at bounding box center [810, 310] width 24 height 18
drag, startPoint x: 814, startPoint y: 305, endPoint x: 773, endPoint y: 294, distance: 42.1
click at [773, 301] on div "4.00" at bounding box center [782, 310] width 80 height 18
click at [774, 301] on div "4.00" at bounding box center [782, 310] width 80 height 18
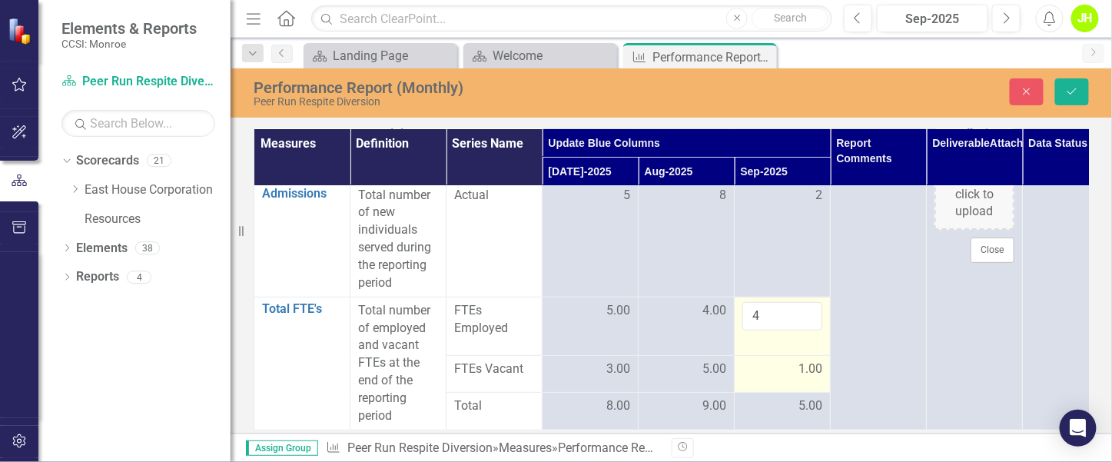
click at [782, 369] on td "1.00" at bounding box center [783, 374] width 96 height 37
click at [796, 361] on div "1.00" at bounding box center [782, 369] width 80 height 18
click at [796, 360] on div "1.00" at bounding box center [782, 369] width 80 height 18
drag, startPoint x: 798, startPoint y: 358, endPoint x: 826, endPoint y: 360, distance: 28.5
click at [826, 360] on td "1.00" at bounding box center [783, 374] width 96 height 37
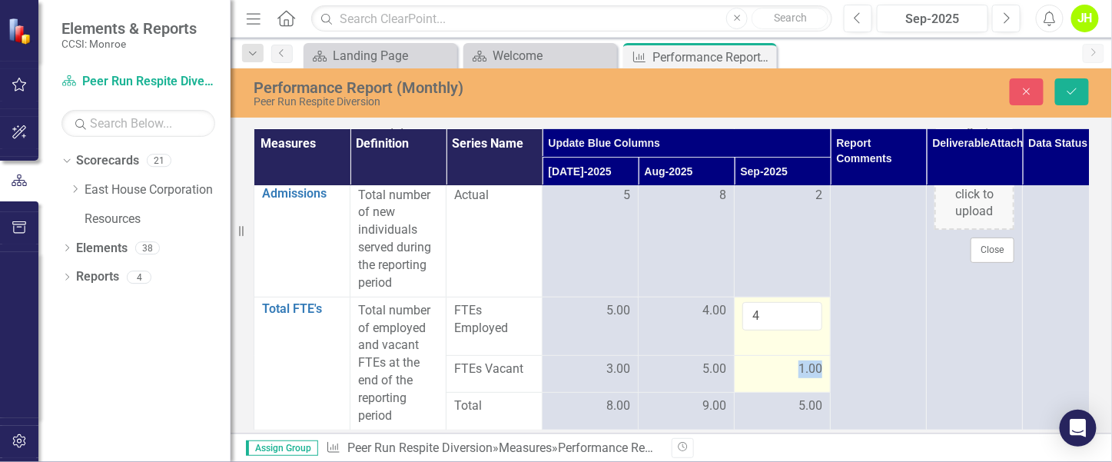
drag, startPoint x: 826, startPoint y: 360, endPoint x: 818, endPoint y: 378, distance: 20.3
click at [818, 378] on td "1.00" at bounding box center [783, 374] width 96 height 37
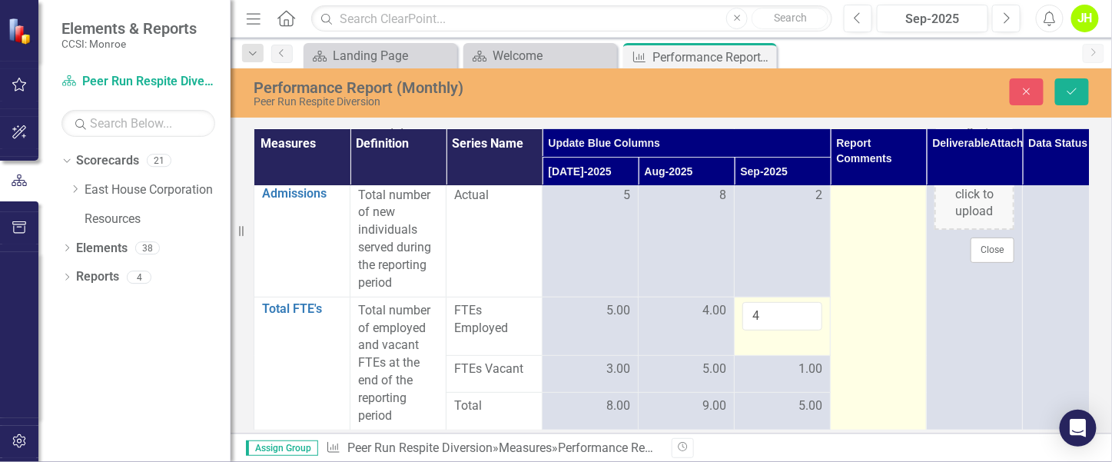
click at [901, 368] on td at bounding box center [879, 257] width 96 height 346
click at [868, 334] on td at bounding box center [879, 257] width 96 height 346
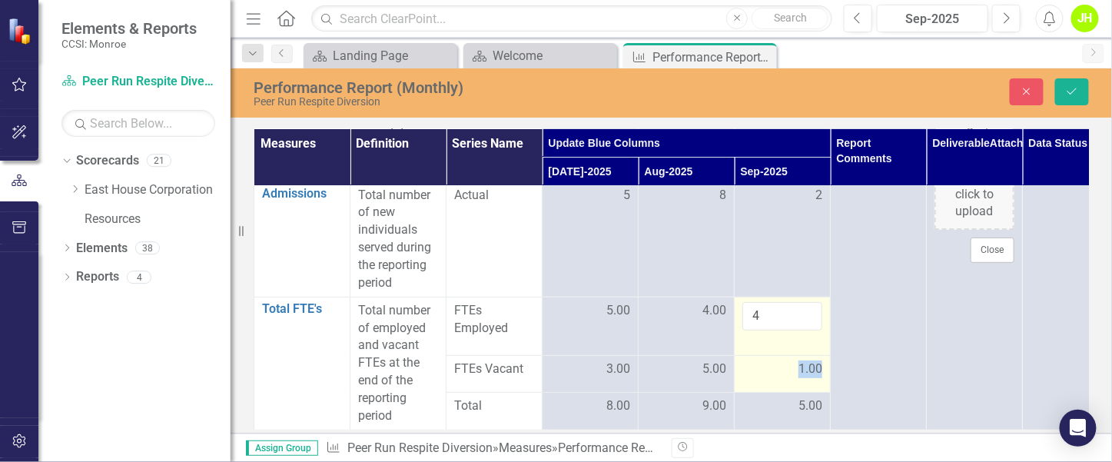
drag, startPoint x: 795, startPoint y: 356, endPoint x: 822, endPoint y: 367, distance: 30.0
click at [822, 367] on td "1.00" at bounding box center [783, 374] width 96 height 37
click at [818, 360] on span "1.00" at bounding box center [810, 369] width 24 height 18
click at [815, 360] on span "1.00" at bounding box center [810, 369] width 24 height 18
click at [801, 360] on span "1.00" at bounding box center [810, 369] width 24 height 18
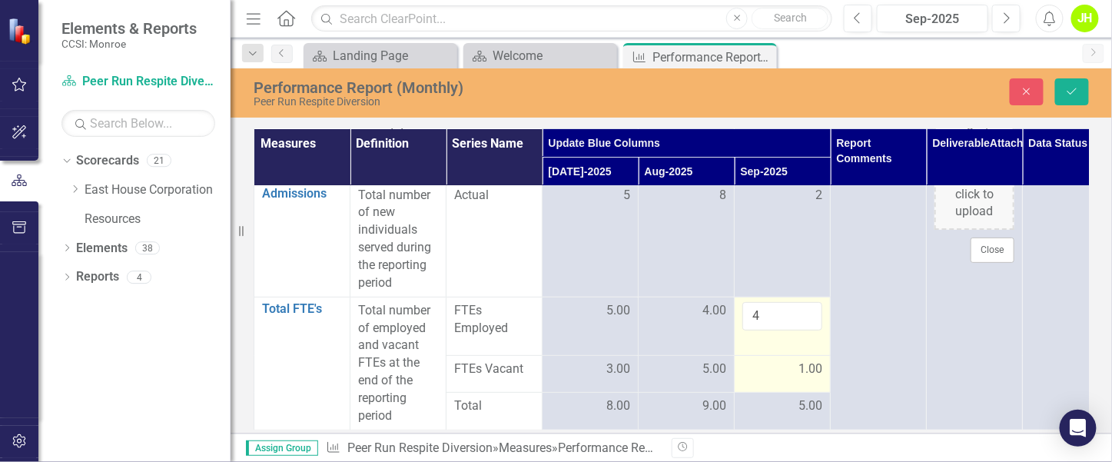
click at [811, 360] on span "1.00" at bounding box center [810, 369] width 24 height 18
click at [810, 360] on span "1.00" at bounding box center [810, 369] width 24 height 18
click at [793, 360] on div "1.00" at bounding box center [782, 369] width 80 height 18
click at [795, 355] on input "1" at bounding box center [782, 369] width 80 height 28
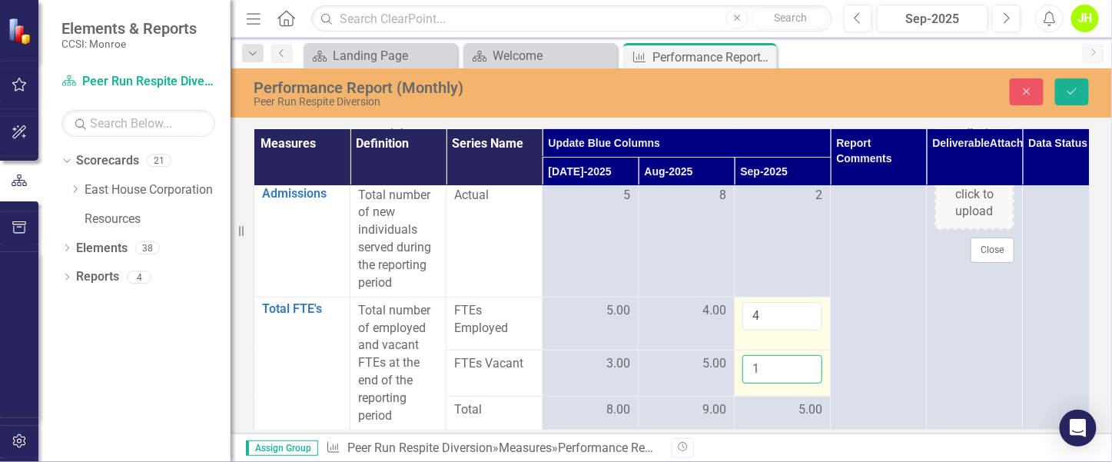
type input "2"
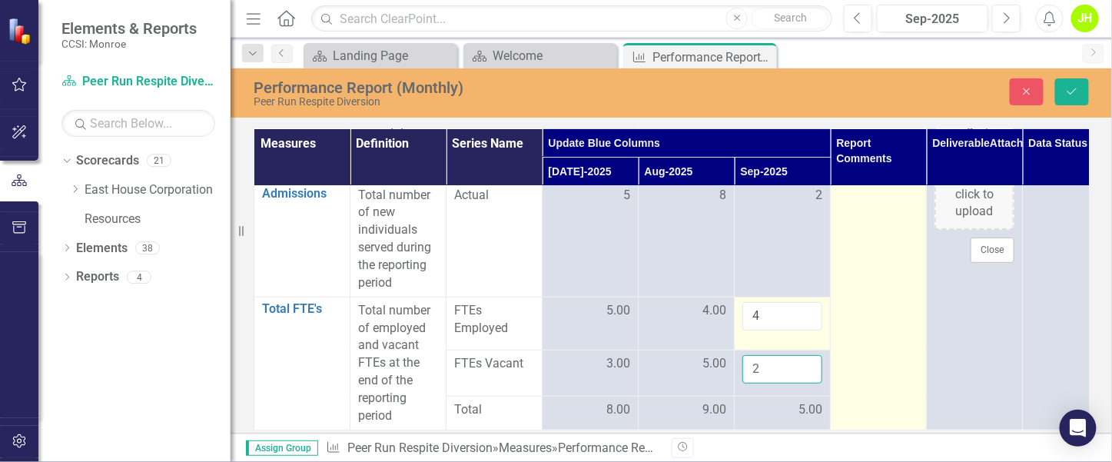
click button "Save" at bounding box center [1072, 91] width 34 height 27
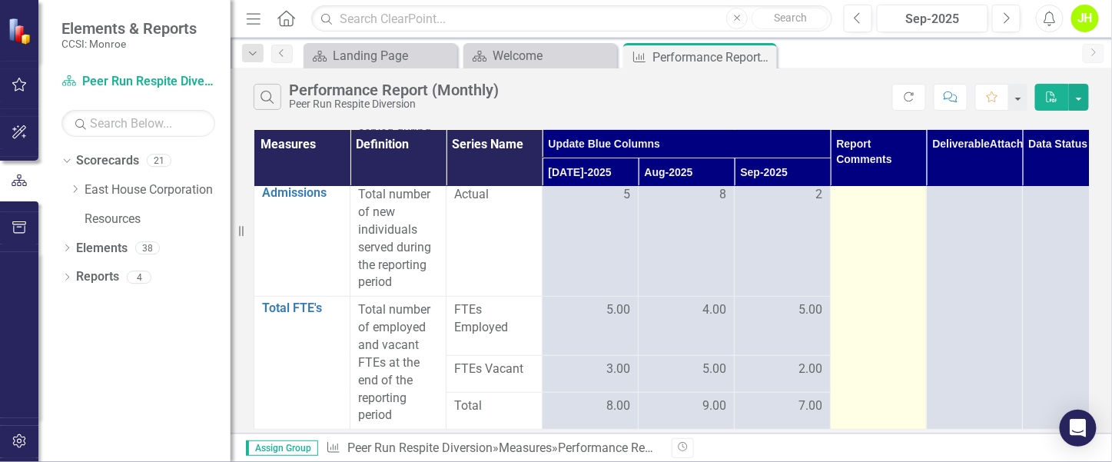
scroll to position [0, 0]
